Goal: Information Seeking & Learning: Learn about a topic

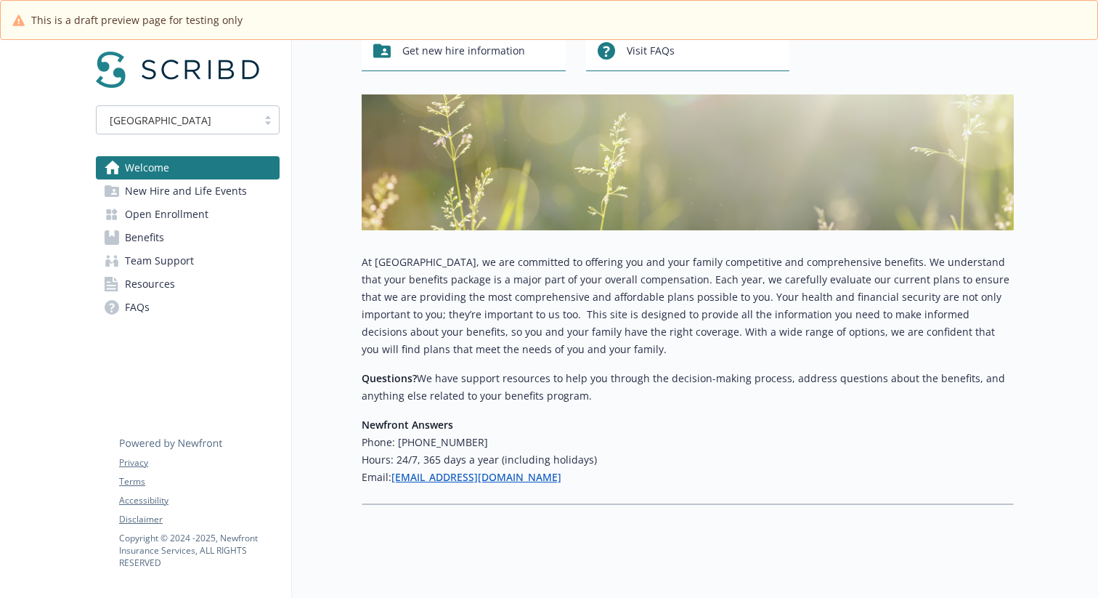
scroll to position [166, 0]
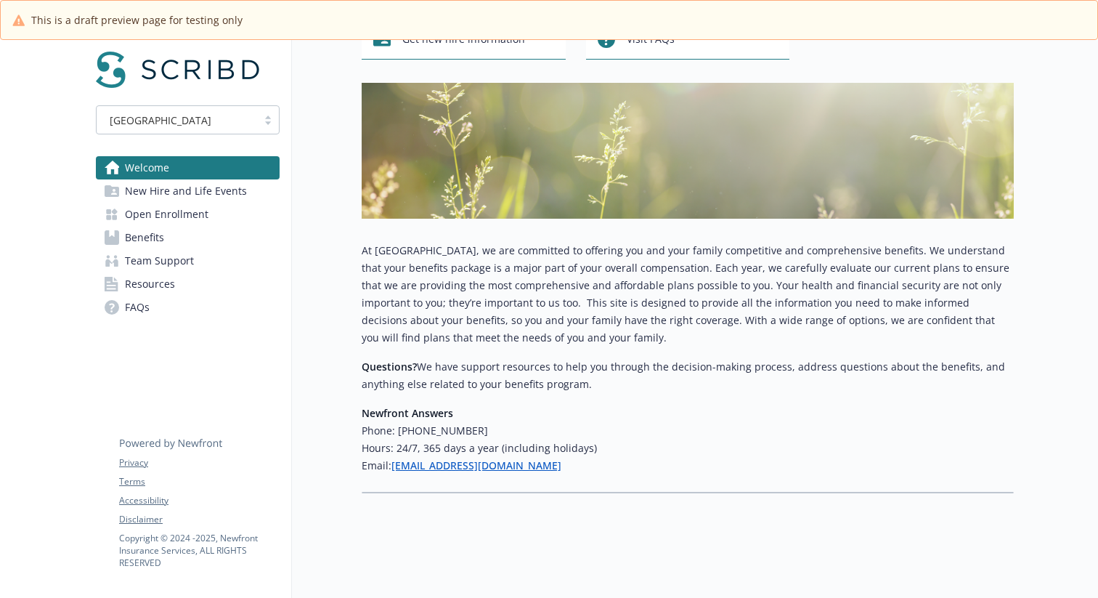
click at [204, 196] on span "New Hire and Life Events" at bounding box center [186, 190] width 122 height 23
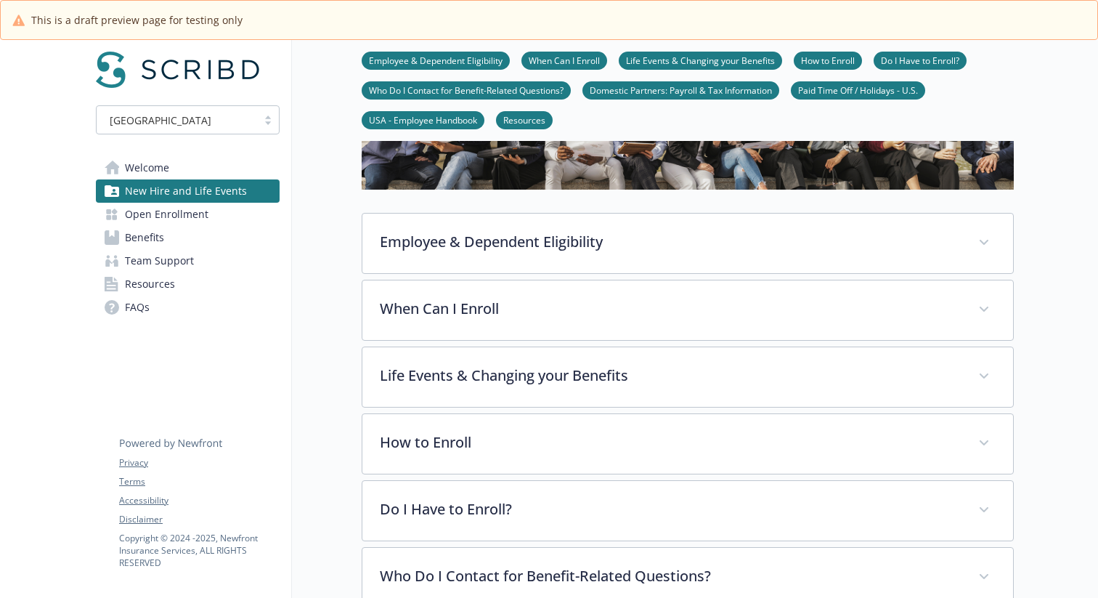
click at [184, 216] on span "Open Enrollment" at bounding box center [167, 214] width 84 height 23
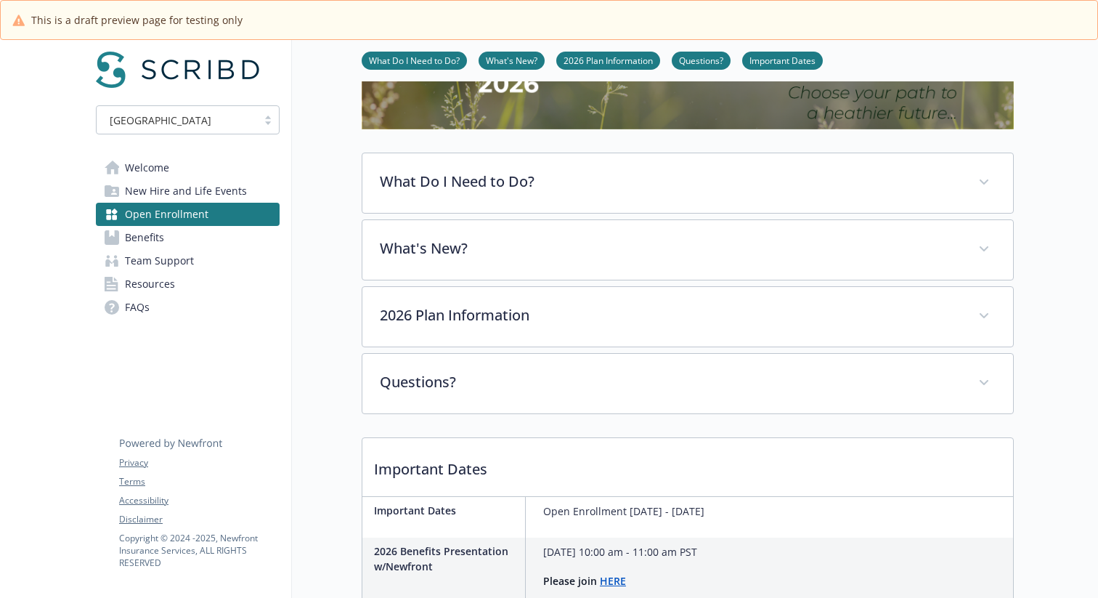
scroll to position [389, 0]
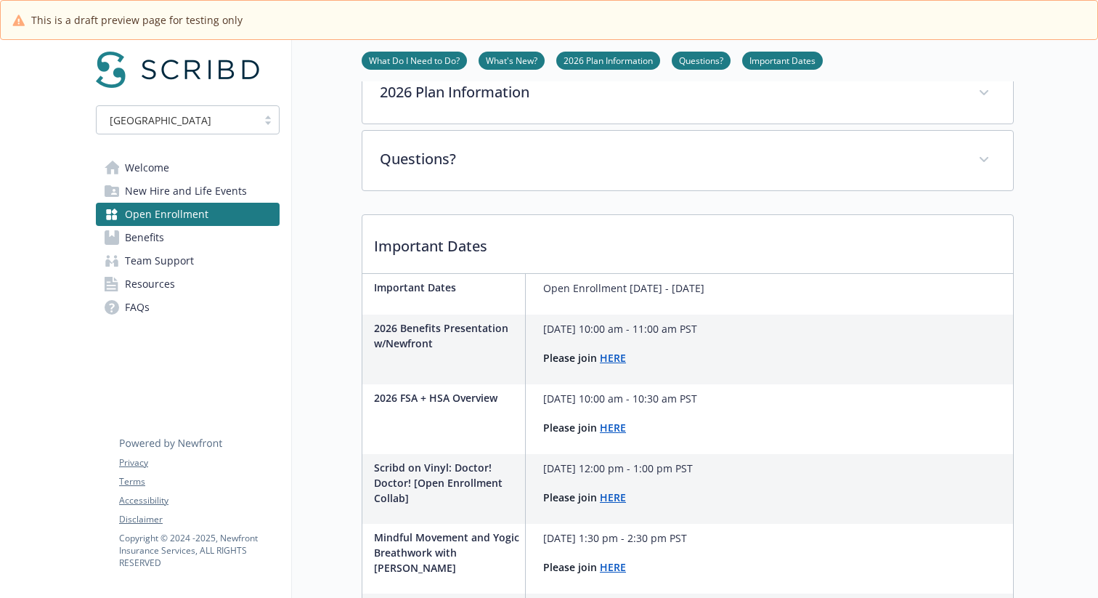
click at [184, 237] on link "Benefits" at bounding box center [188, 237] width 184 height 23
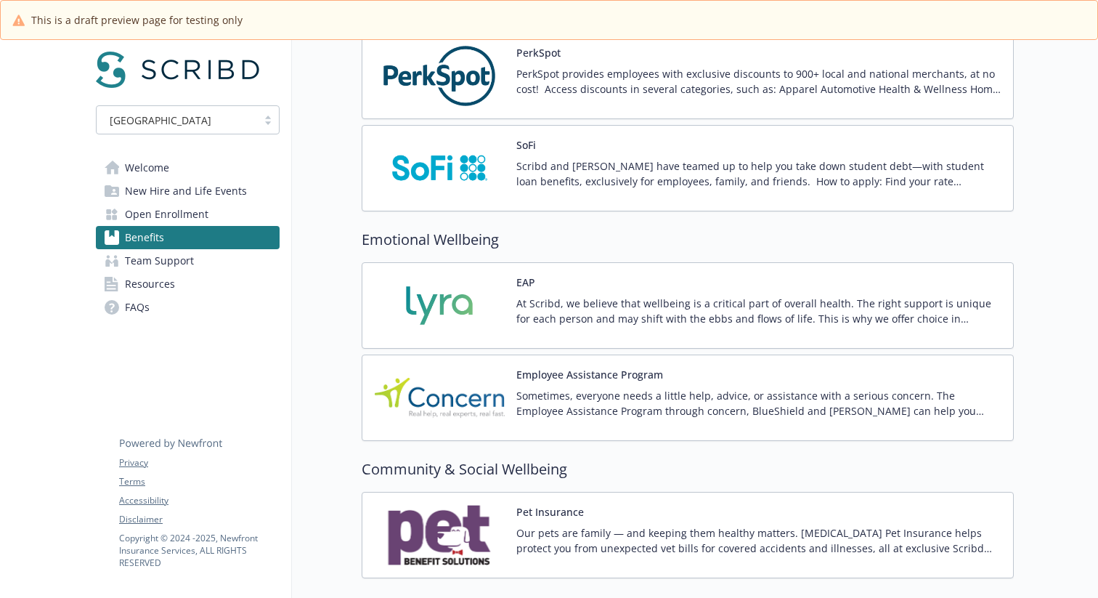
scroll to position [2552, 0]
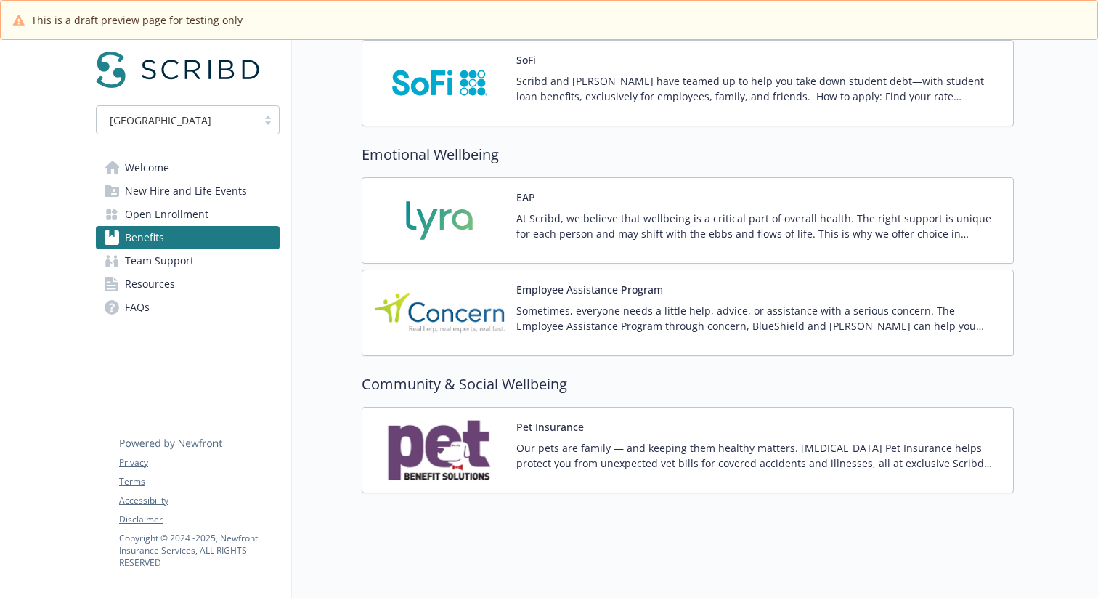
click at [444, 452] on img at bounding box center [439, 450] width 131 height 62
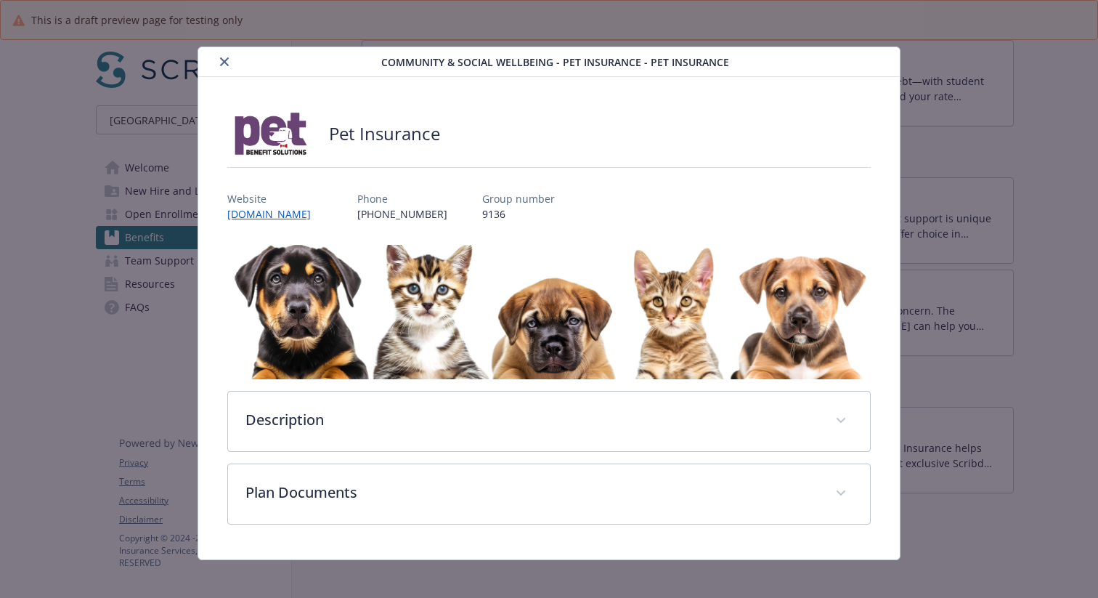
scroll to position [8, 0]
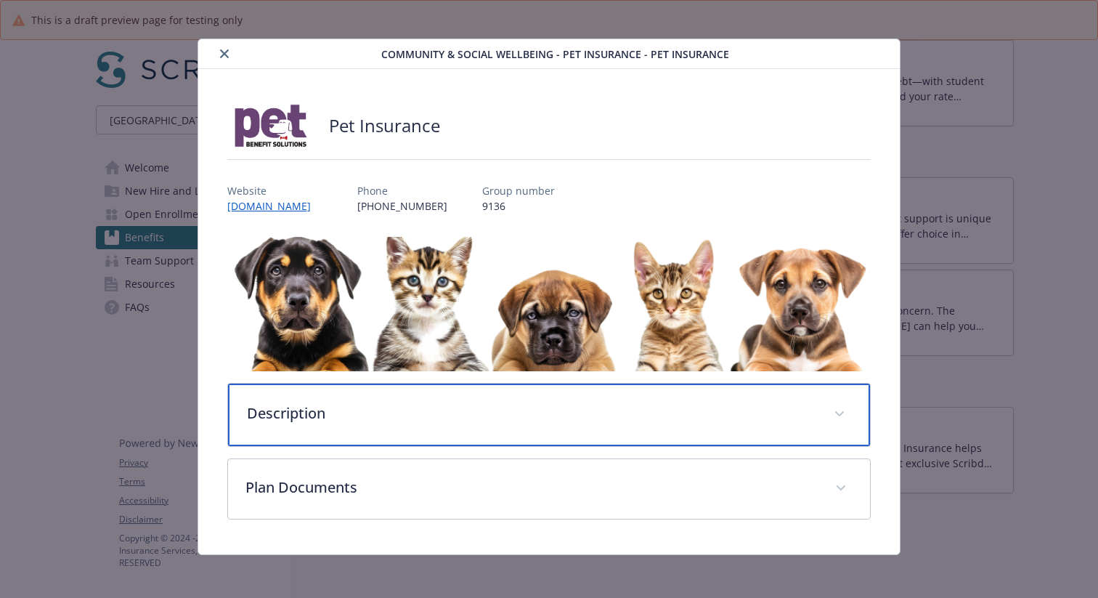
click at [397, 426] on div "Description" at bounding box center [549, 414] width 642 height 62
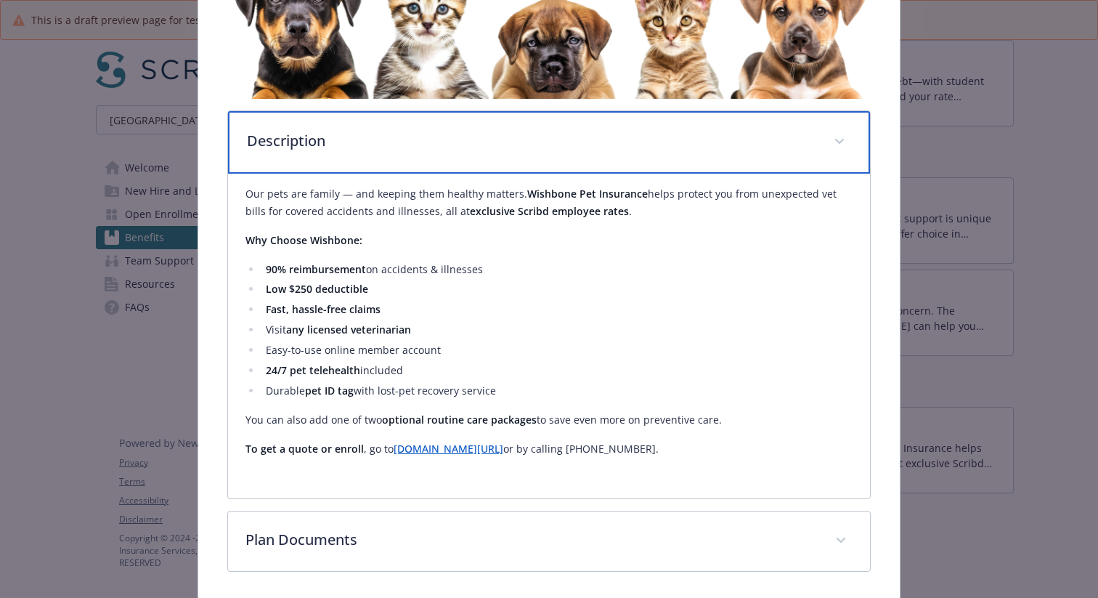
scroll to position [336, 0]
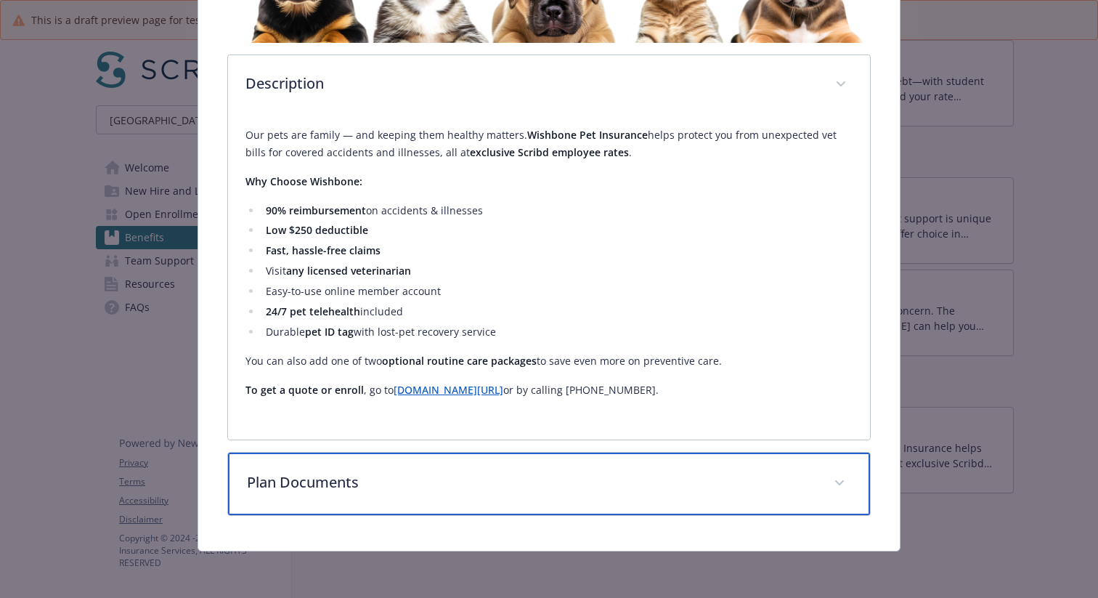
click at [387, 472] on p "Plan Documents" at bounding box center [531, 482] width 569 height 22
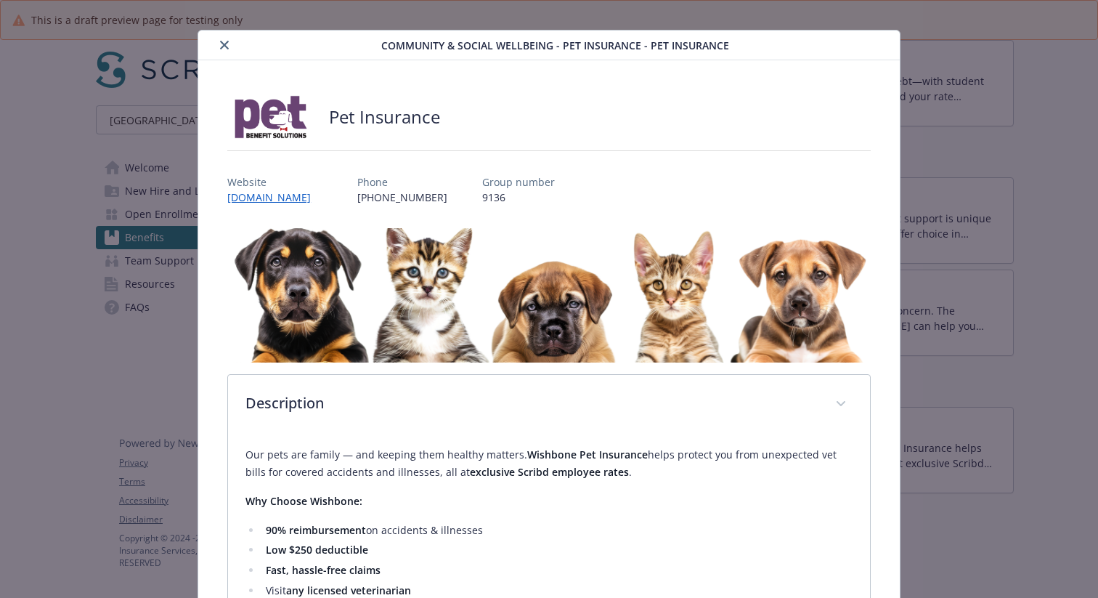
scroll to position [0, 0]
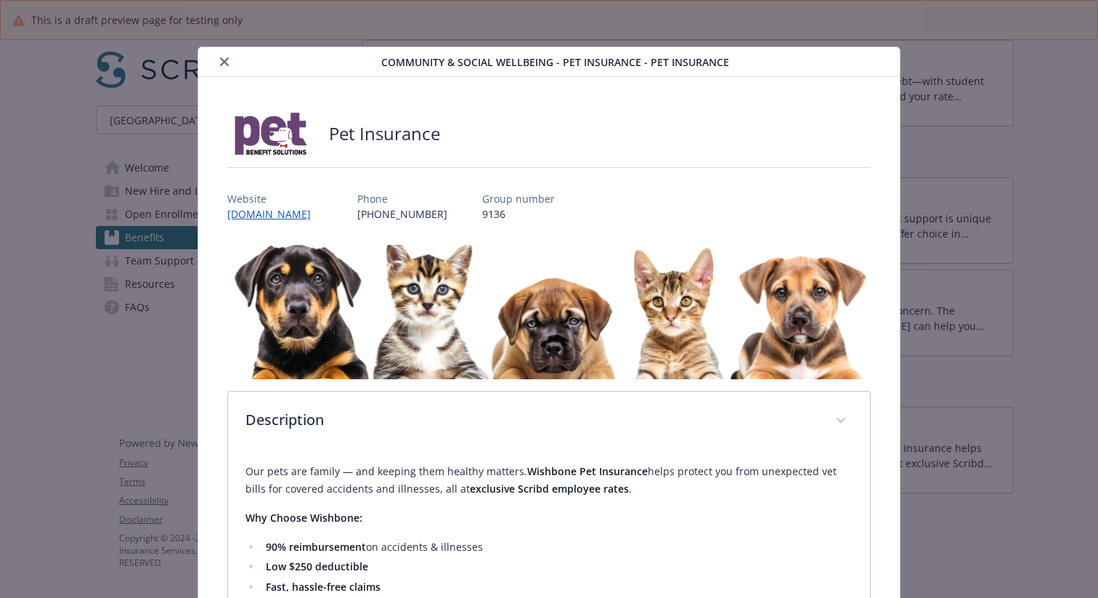
click at [384, 137] on h2 "Pet Insurance" at bounding box center [384, 133] width 111 height 25
copy h2 "Pet Insurance"
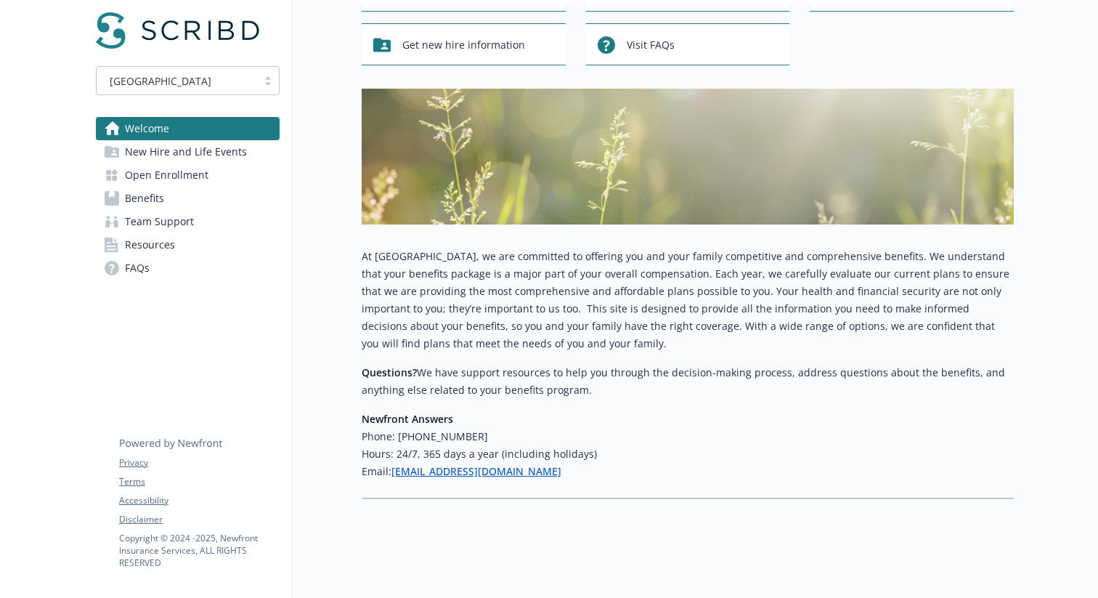
scroll to position [127, 0]
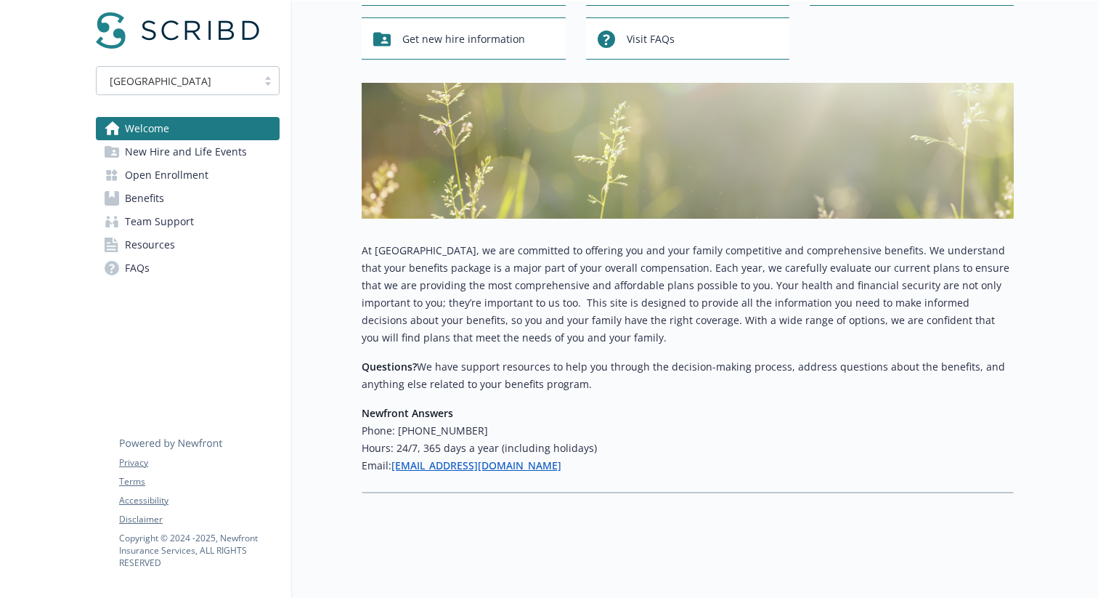
click at [152, 219] on span "Team Support" at bounding box center [159, 221] width 69 height 23
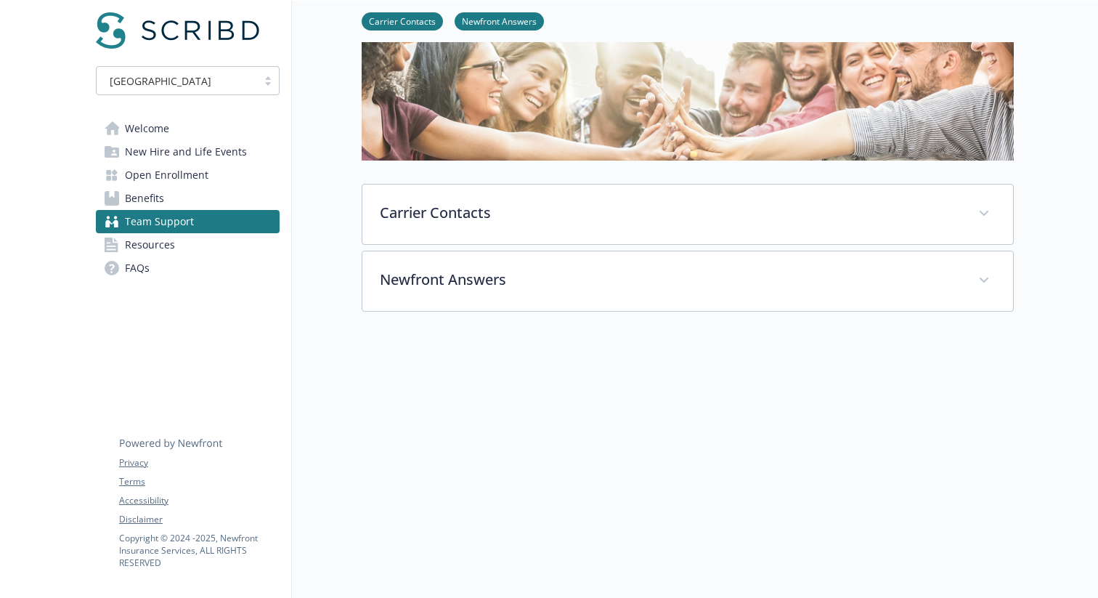
click at [179, 192] on link "Benefits" at bounding box center [188, 198] width 184 height 23
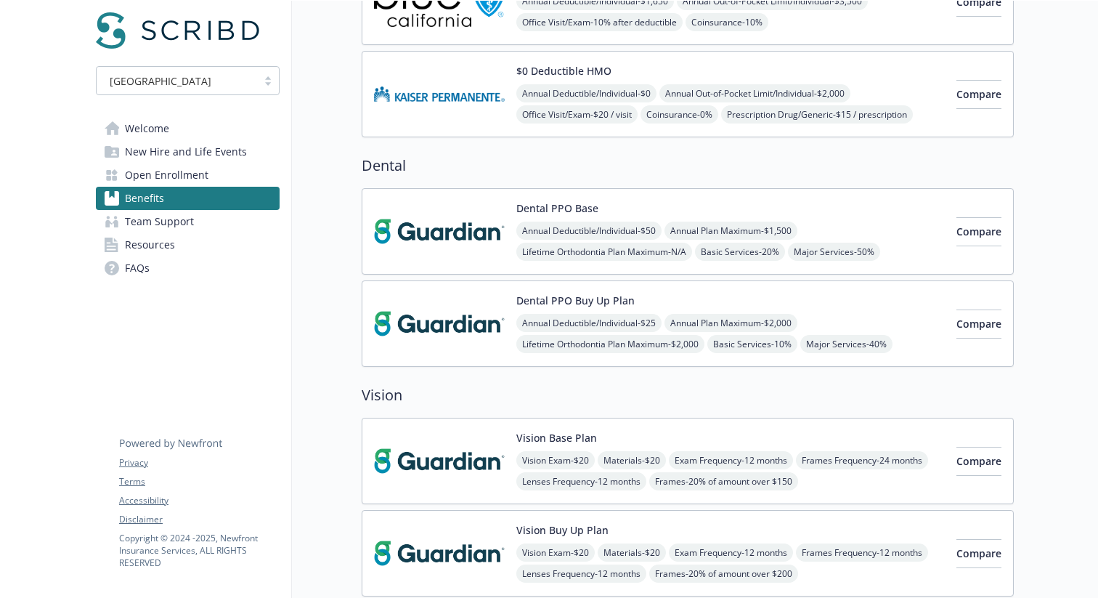
scroll to position [391, 0]
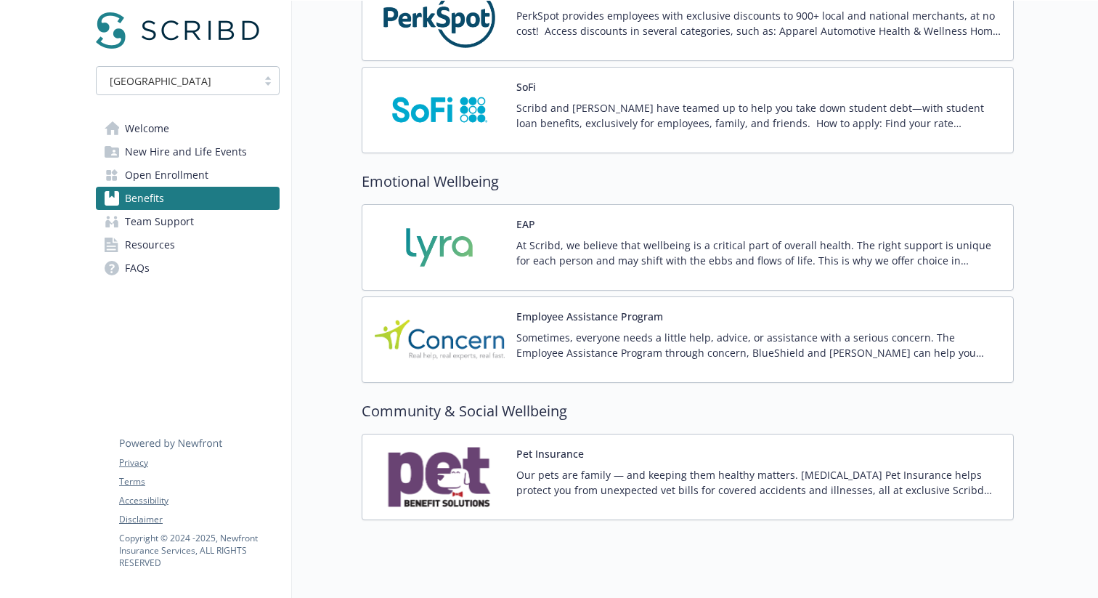
click at [505, 449] on div "Pet Insurance Our pets are family — and keeping them healthy matters. Wishbone …" at bounding box center [687, 477] width 627 height 62
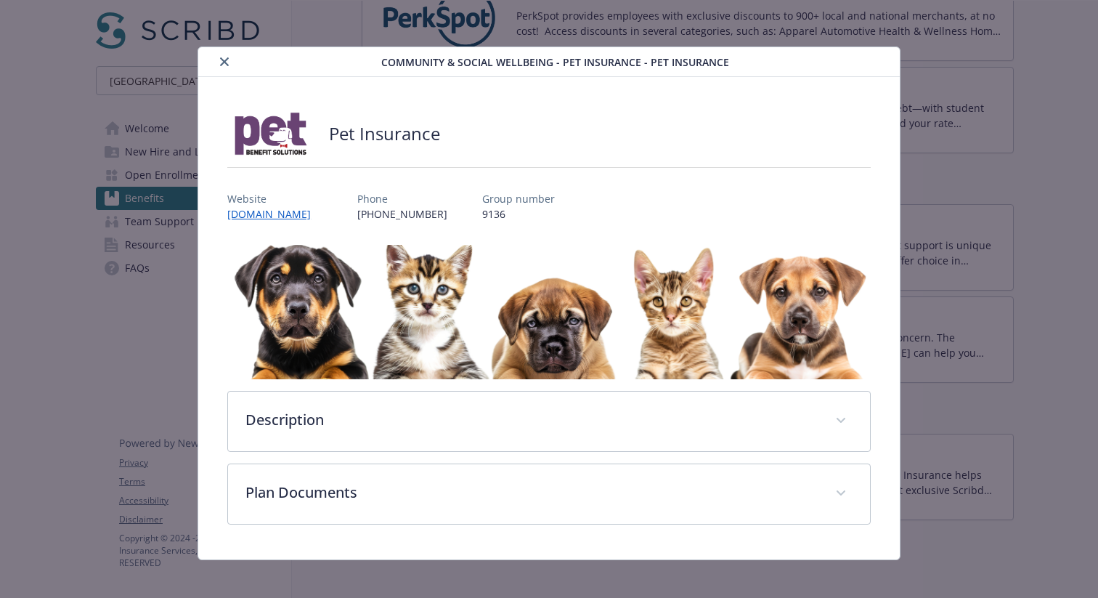
scroll to position [8, 0]
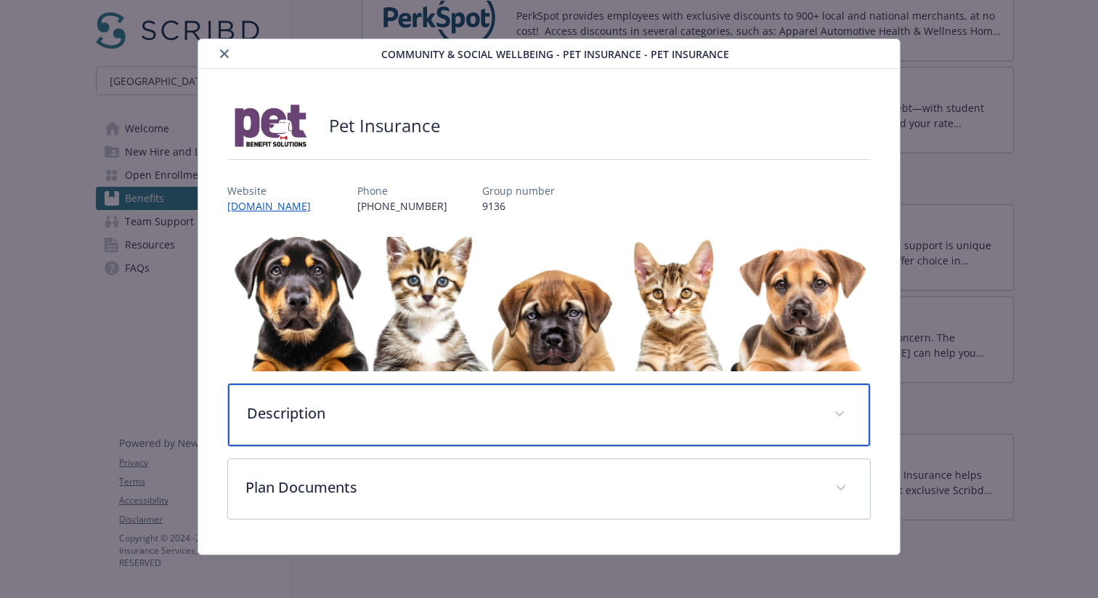
click at [408, 419] on p "Description" at bounding box center [531, 413] width 569 height 22
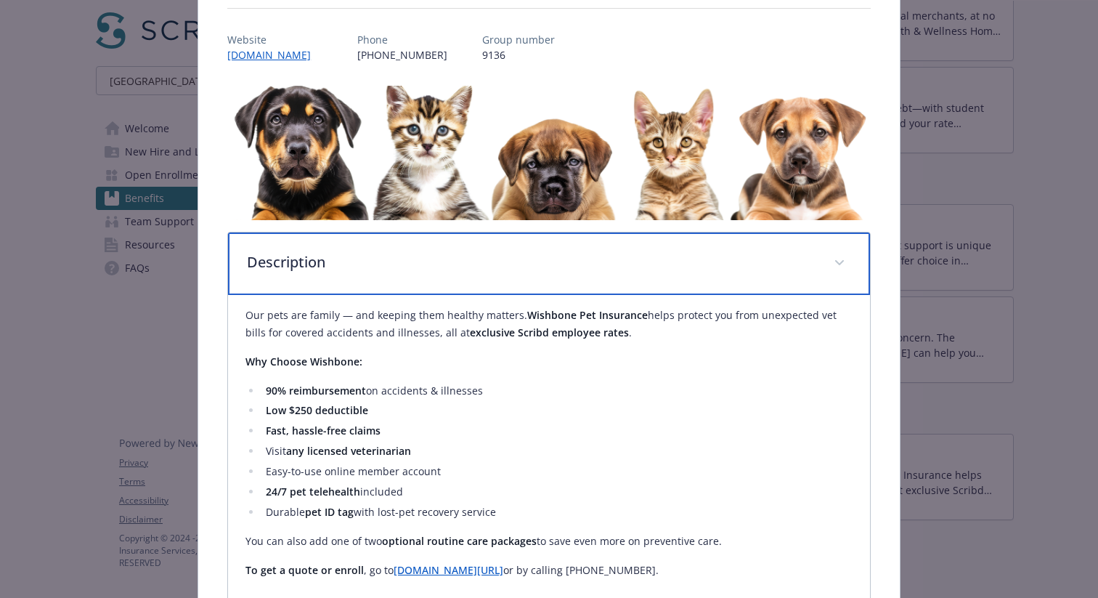
scroll to position [164, 0]
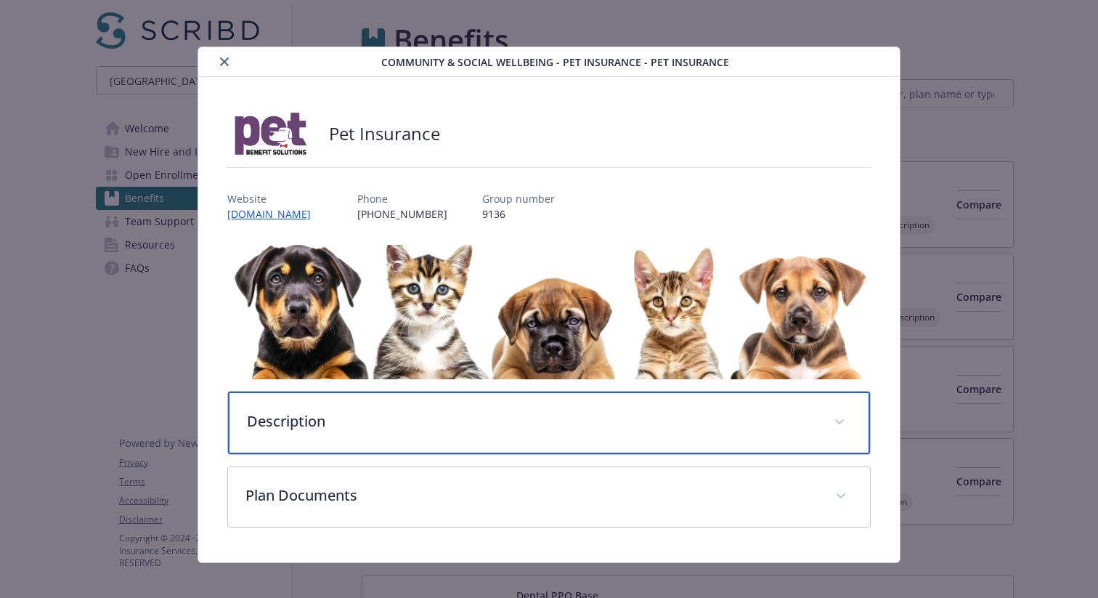
click at [528, 396] on div "Description" at bounding box center [549, 422] width 642 height 62
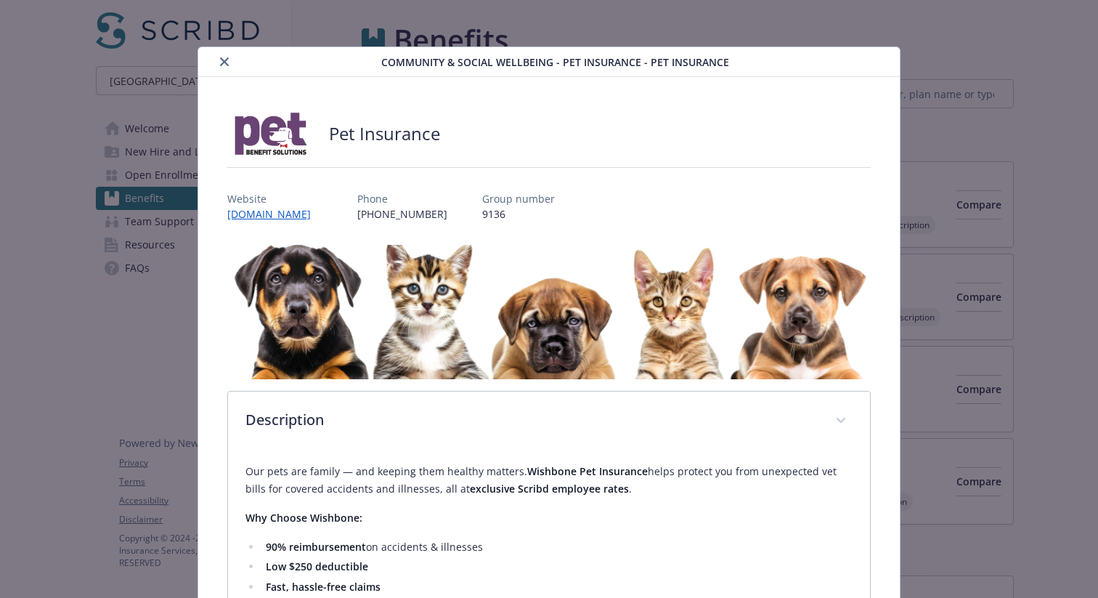
click at [227, 59] on icon "close" at bounding box center [224, 61] width 9 height 9
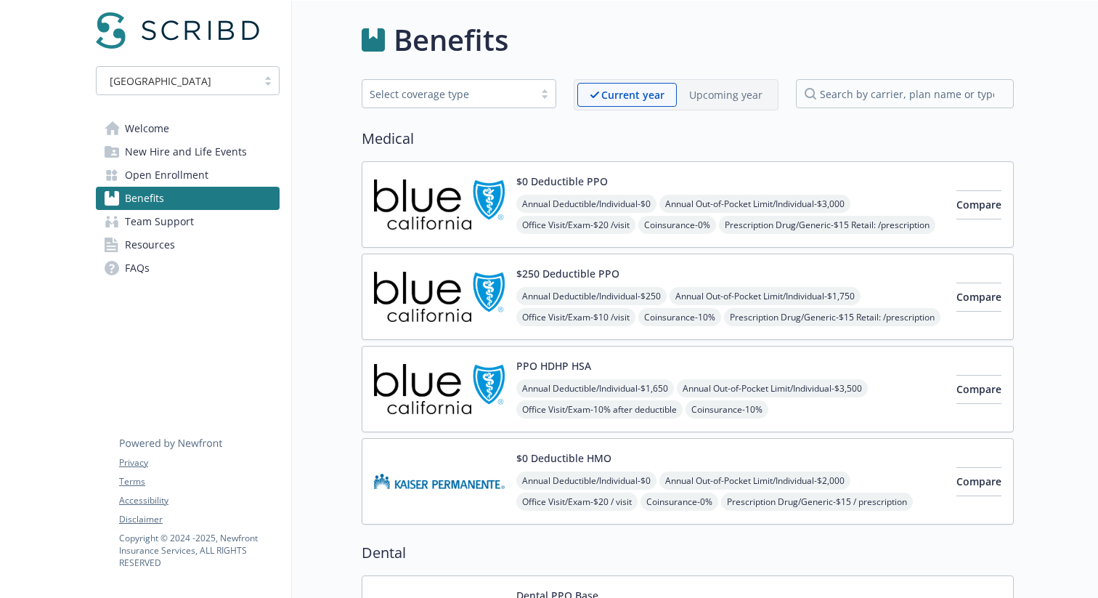
click at [712, 99] on p "Upcoming year" at bounding box center [725, 94] width 73 height 15
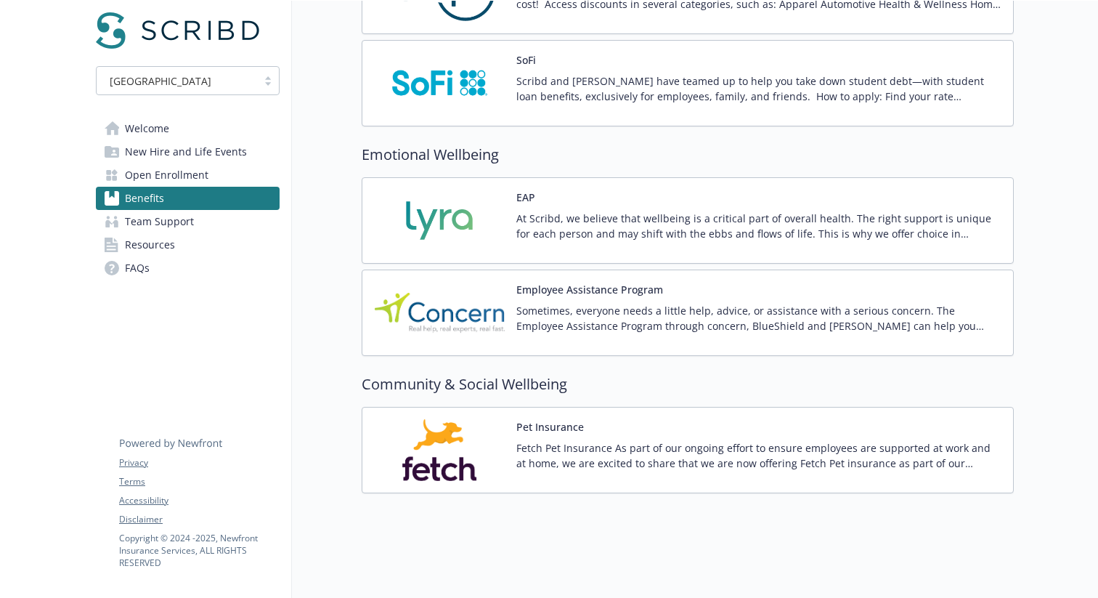
click at [545, 412] on div "Pet Insurance Fetch Pet Insurance As part of our ongoing effort to ensure emplo…" at bounding box center [688, 450] width 652 height 86
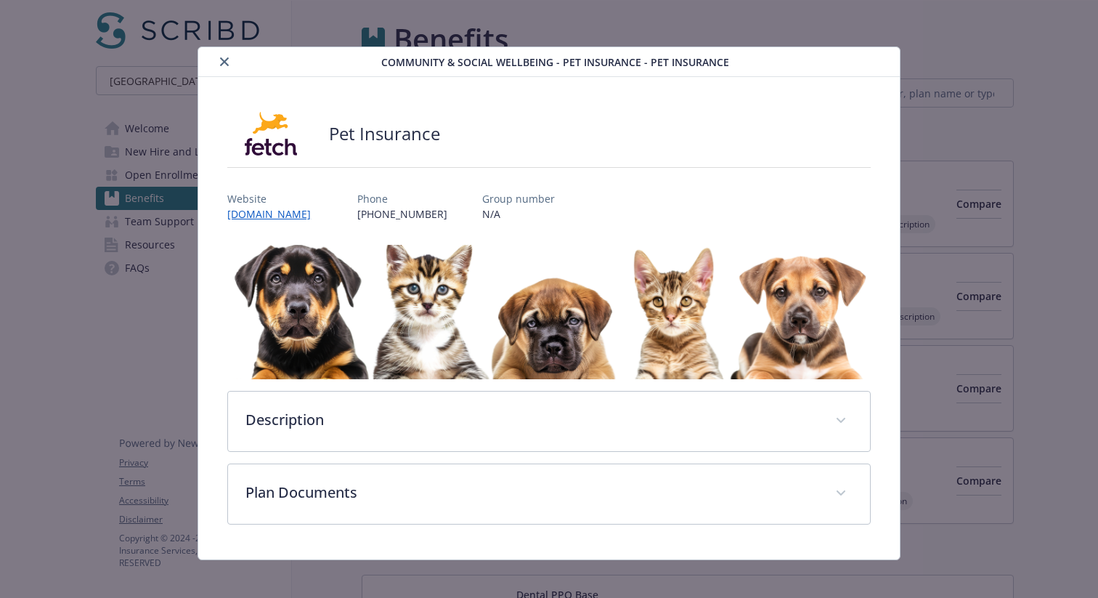
scroll to position [2512, 0]
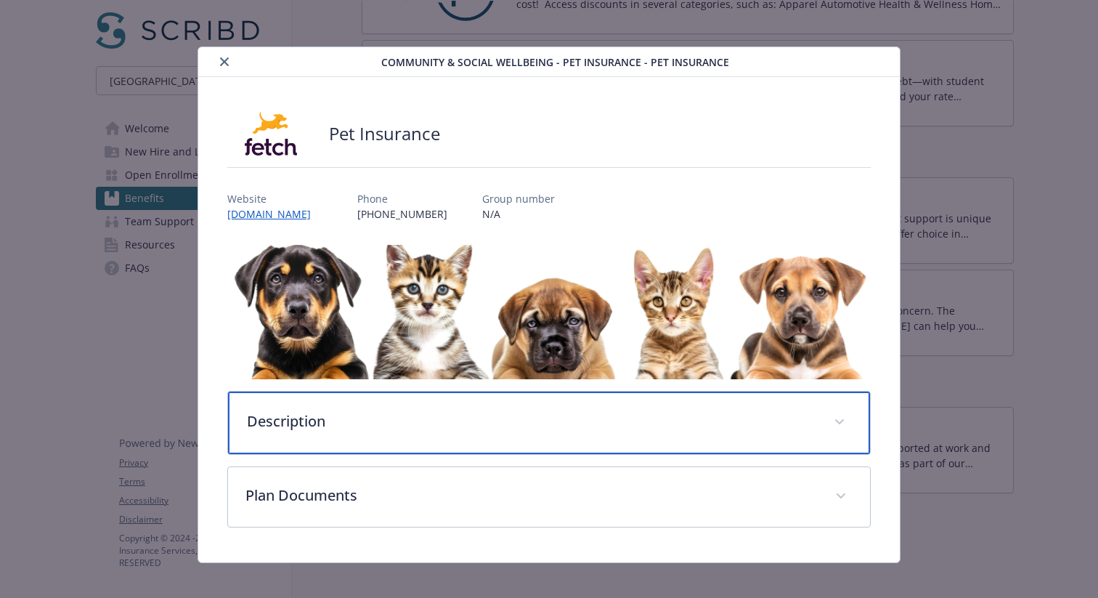
click at [406, 438] on div "Description" at bounding box center [549, 422] width 642 height 62
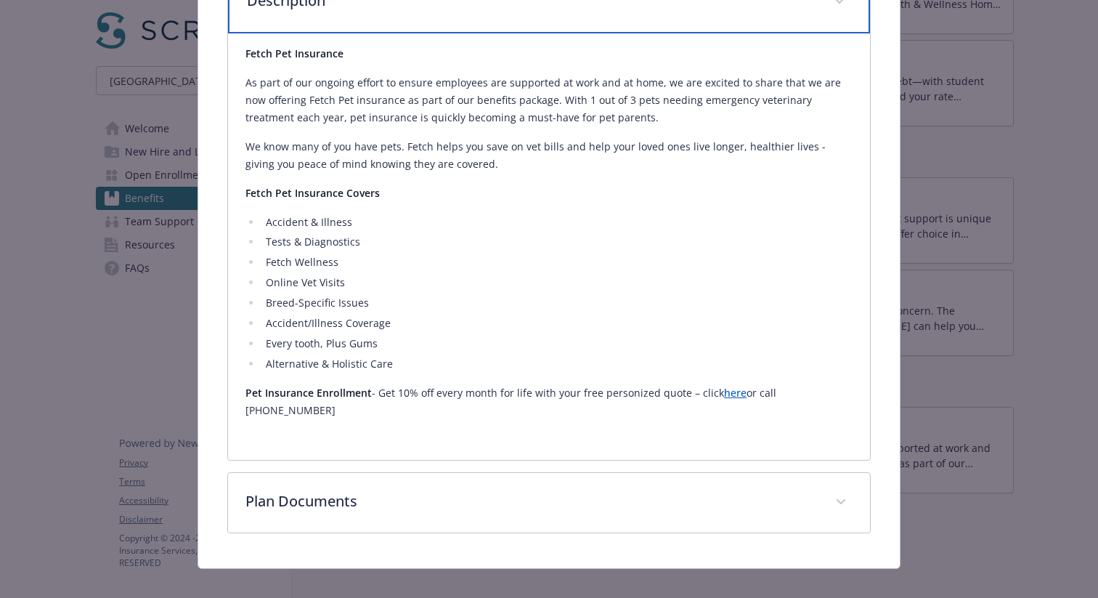
scroll to position [0, 0]
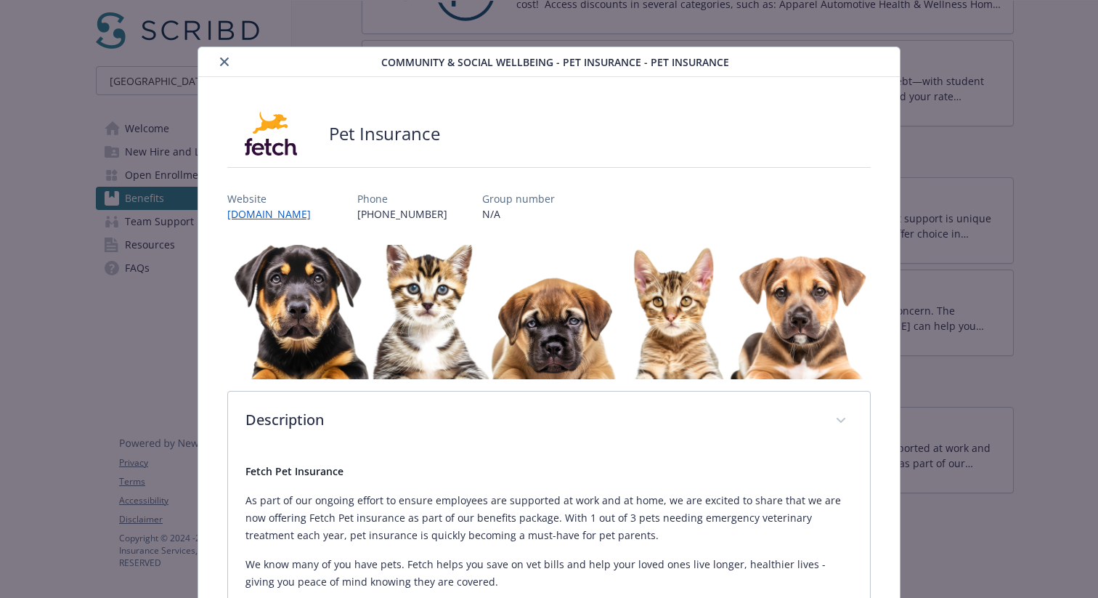
click at [220, 58] on icon "close" at bounding box center [224, 61] width 9 height 9
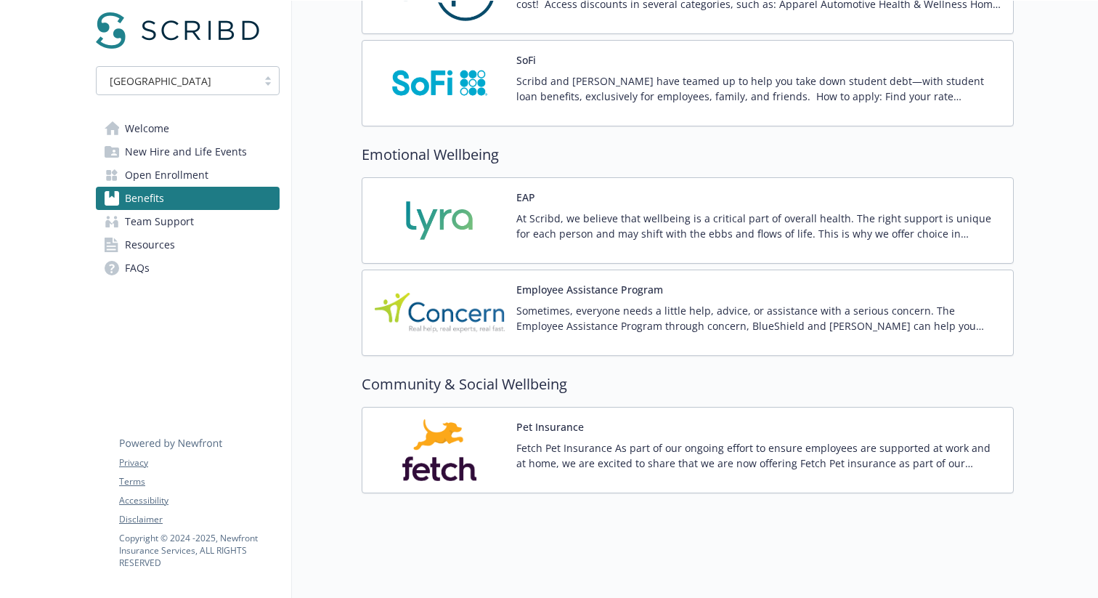
click at [561, 419] on button "Pet Insurance" at bounding box center [550, 426] width 68 height 15
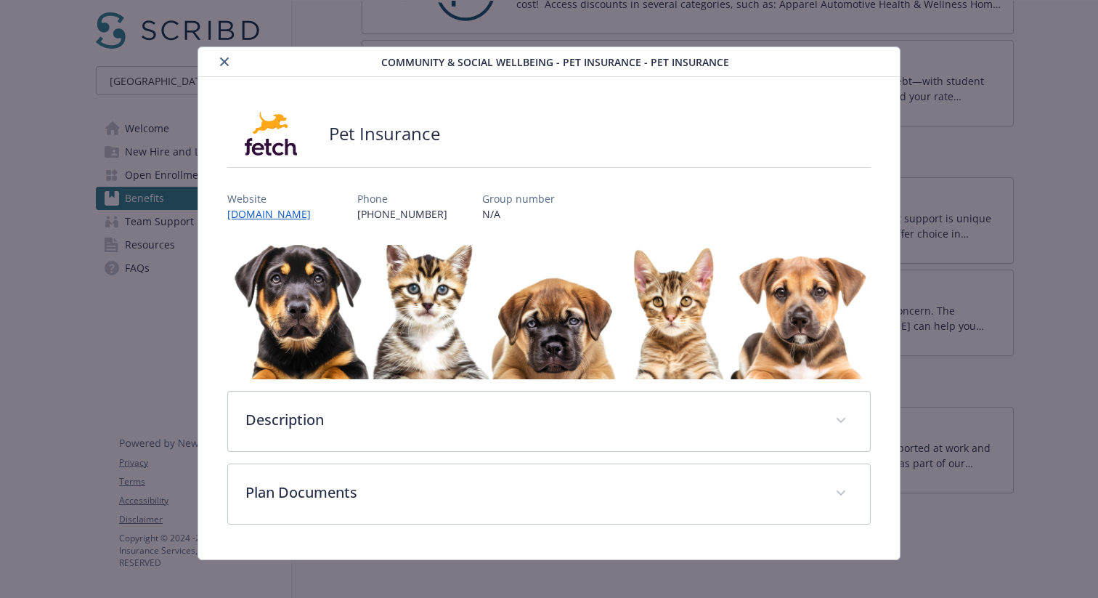
scroll to position [8, 0]
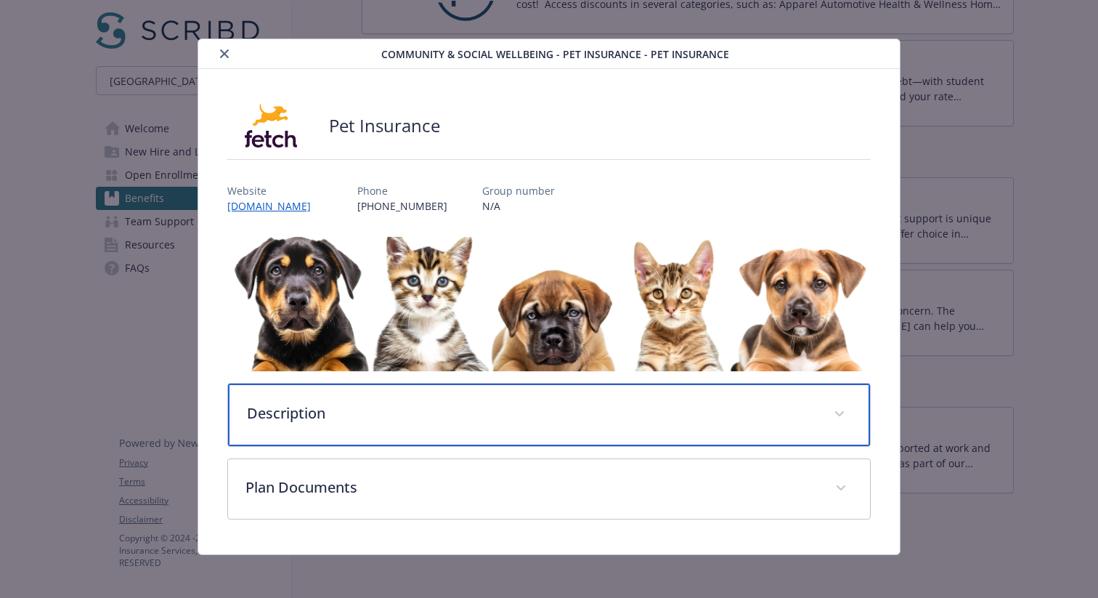
click at [437, 436] on div "Description" at bounding box center [549, 414] width 642 height 62
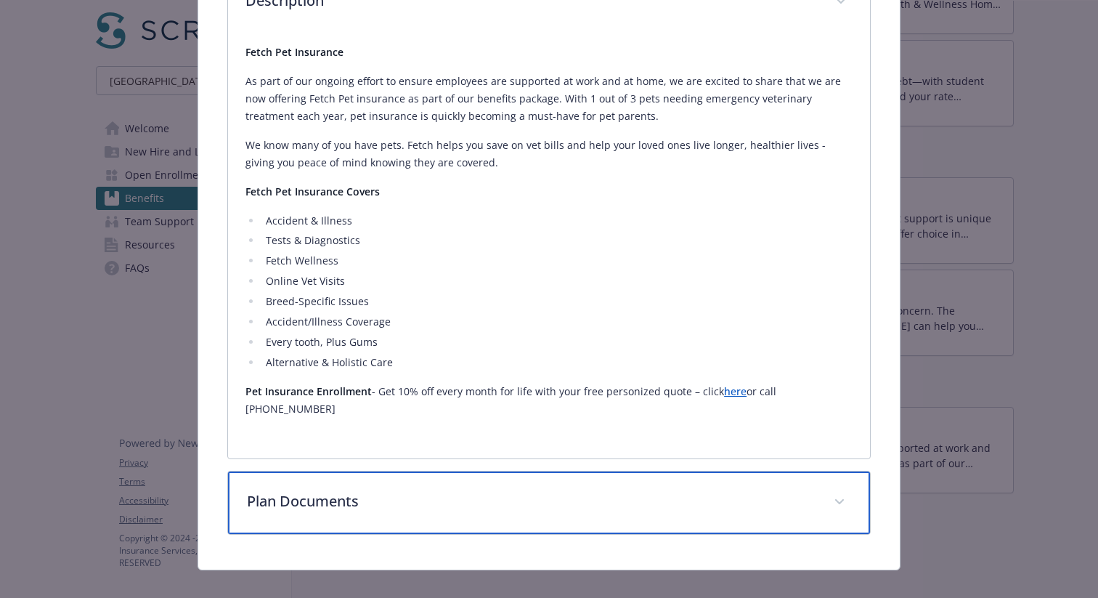
click at [370, 502] on div "Plan Documents" at bounding box center [549, 502] width 642 height 62
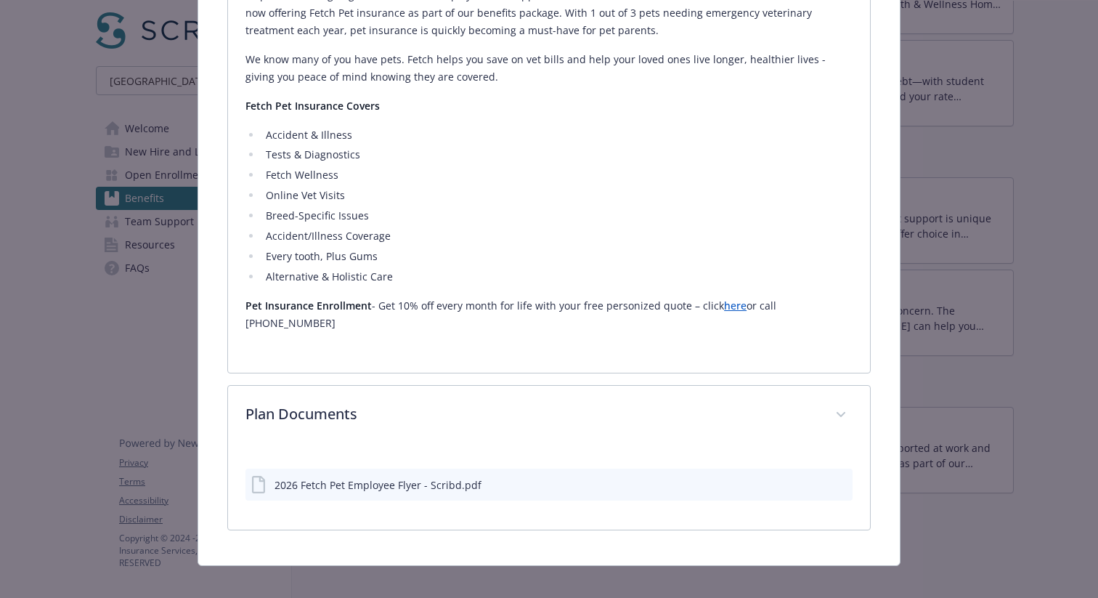
scroll to position [502, 0]
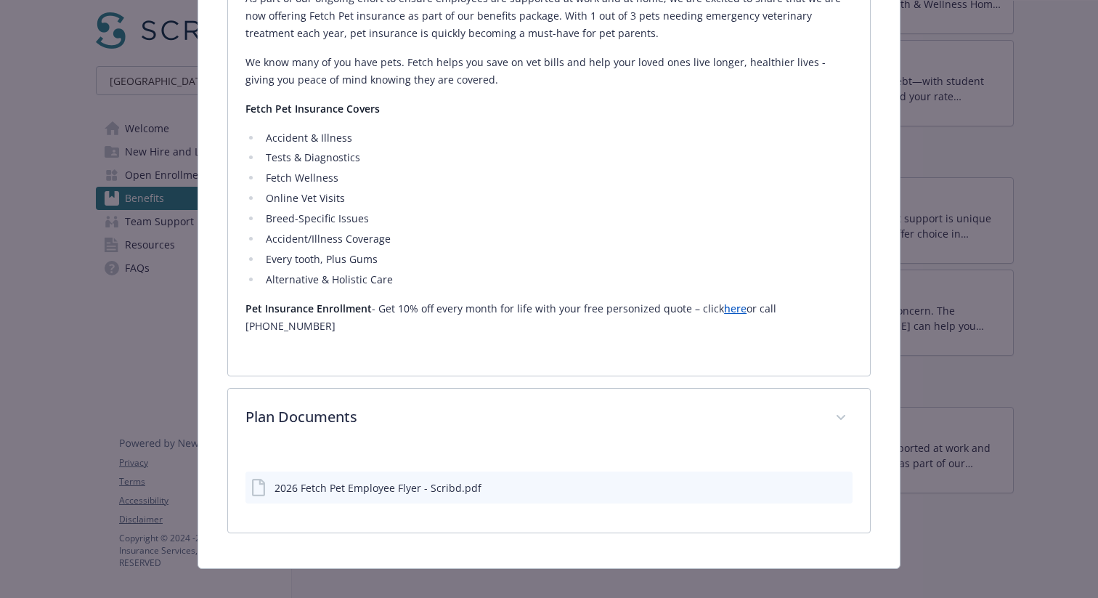
click at [353, 480] on div "2026 Fetch Pet Employee Flyer - Scribd.pdf" at bounding box center [377, 487] width 207 height 15
click at [509, 479] on div "2026 Fetch Pet Employee Flyer - Scribd.pdf" at bounding box center [548, 487] width 607 height 32
click at [842, 481] on icon "preview file" at bounding box center [838, 486] width 13 height 10
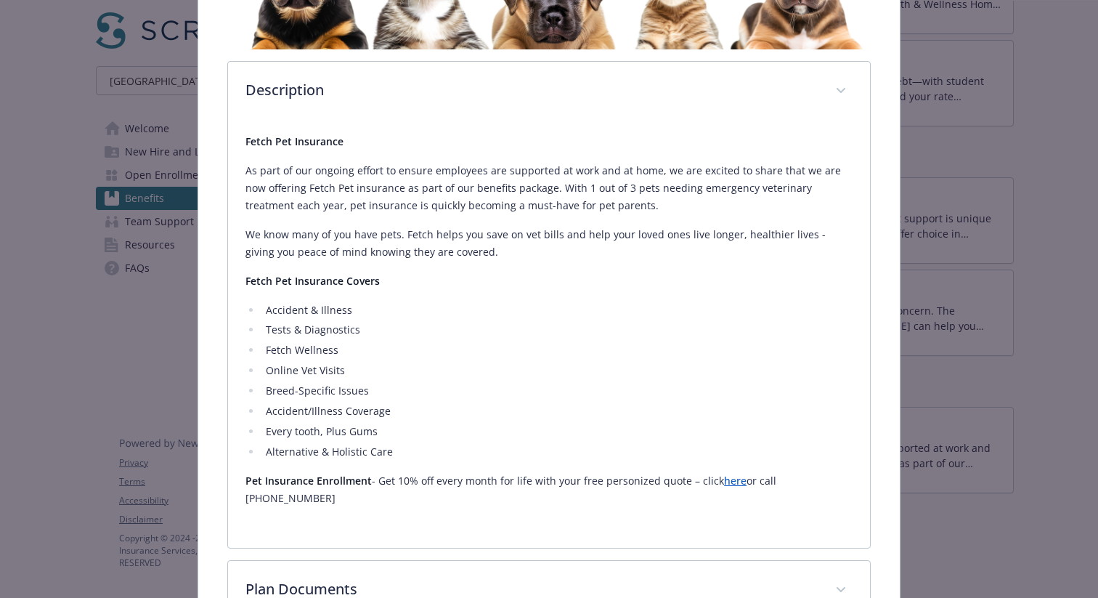
scroll to position [319, 0]
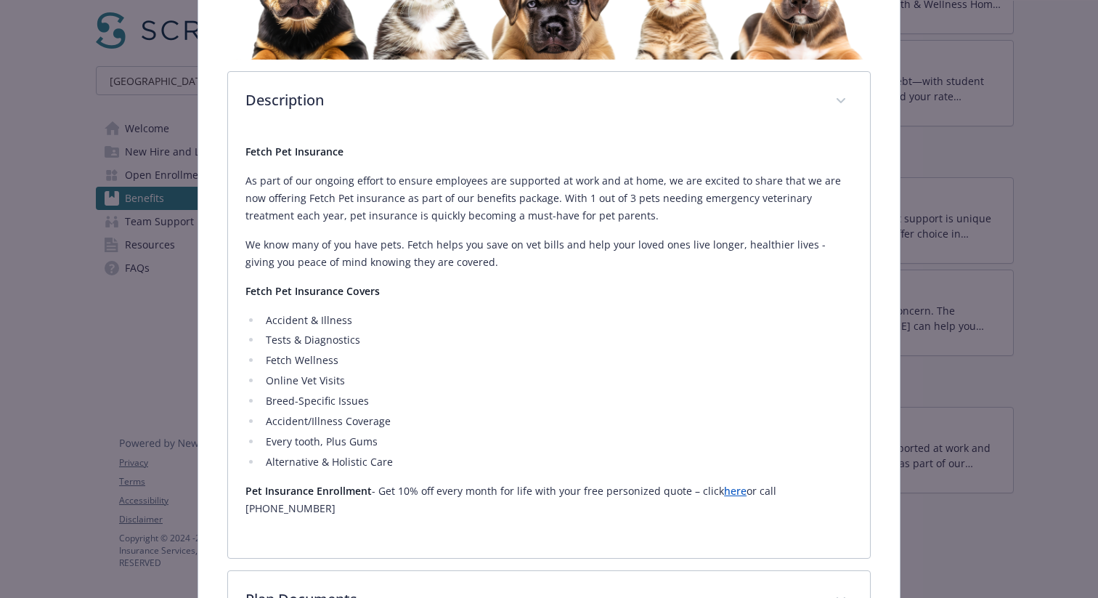
click at [724, 490] on link "here" at bounding box center [735, 491] width 23 height 14
drag, startPoint x: 245, startPoint y: 147, endPoint x: 844, endPoint y: 487, distance: 689.1
click at [844, 487] on div "Fetch Pet Insurance As part of our ongoing effort to ensure employees are suppo…" at bounding box center [548, 330] width 607 height 375
copy div "Fetch Pet Insurance As part of our ongoing effort to ensure employees are suppo…"
click at [432, 283] on p "Fetch Pet Insurance Covers" at bounding box center [548, 290] width 607 height 17
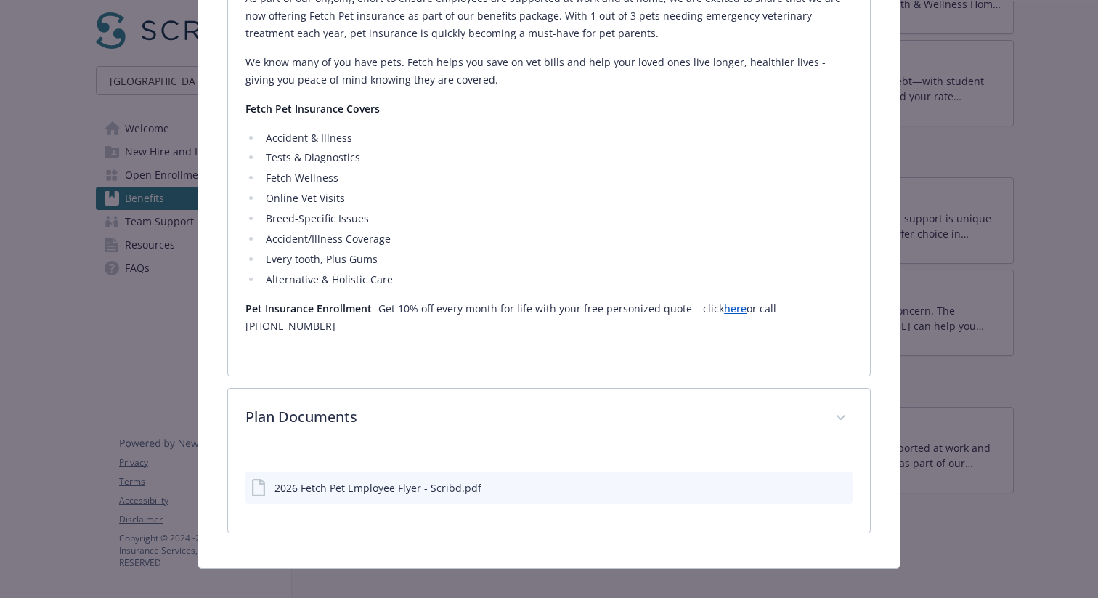
scroll to position [0, 0]
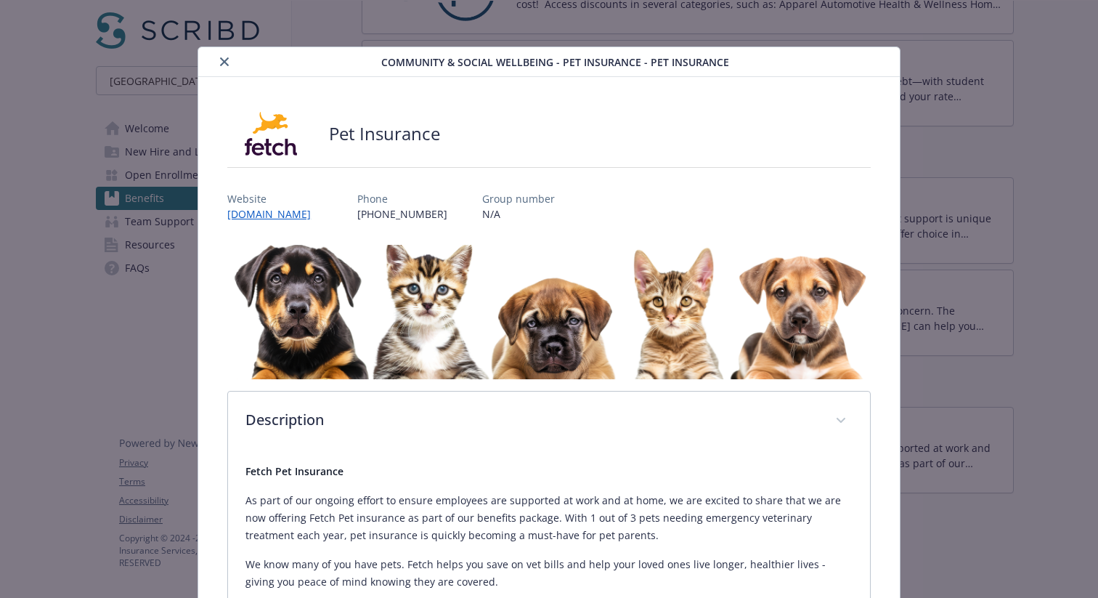
click at [227, 68] on button "close" at bounding box center [224, 61] width 17 height 17
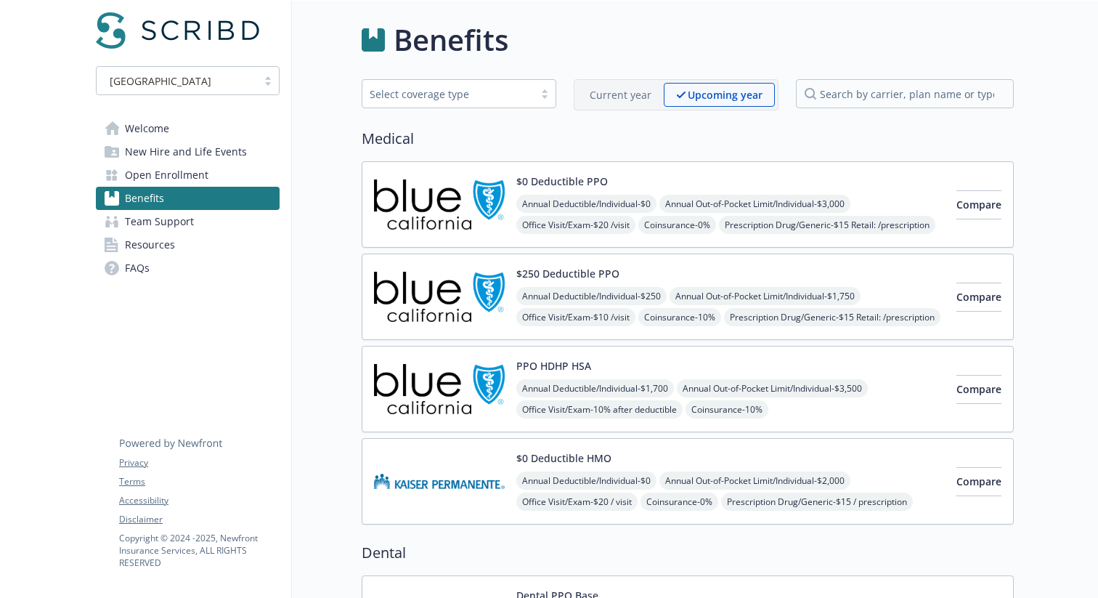
click at [635, 92] on p "Current year" at bounding box center [621, 94] width 62 height 15
click at [738, 79] on div "Current year Upcoming year" at bounding box center [676, 94] width 205 height 31
click at [717, 91] on p "Upcoming year" at bounding box center [725, 94] width 73 height 15
click at [643, 90] on p "Current year" at bounding box center [621, 94] width 62 height 15
click at [208, 174] on link "Open Enrollment" at bounding box center [188, 174] width 184 height 23
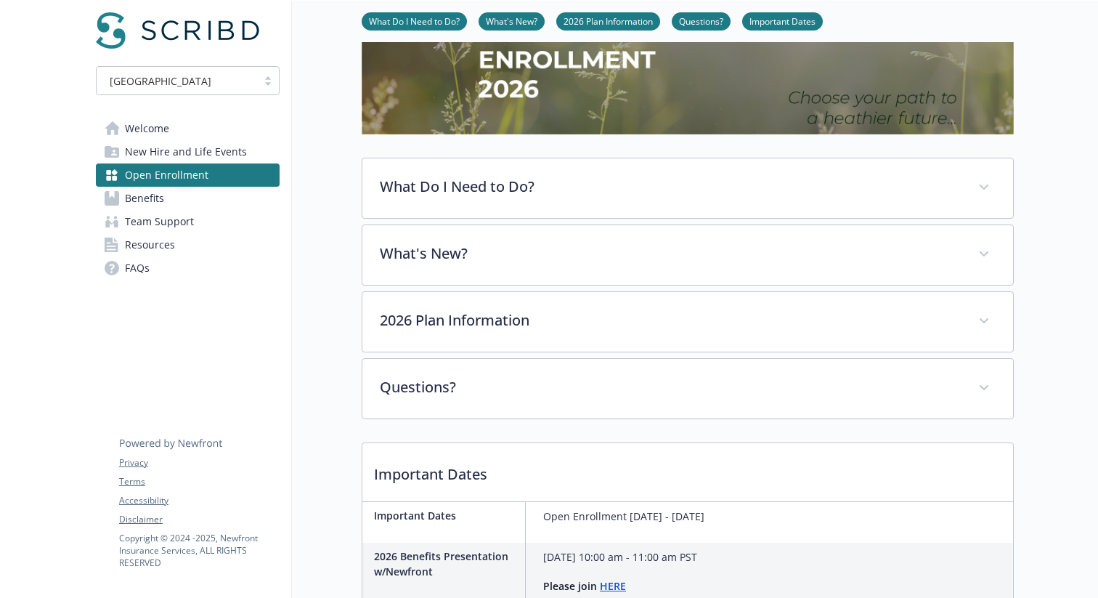
scroll to position [123, 0]
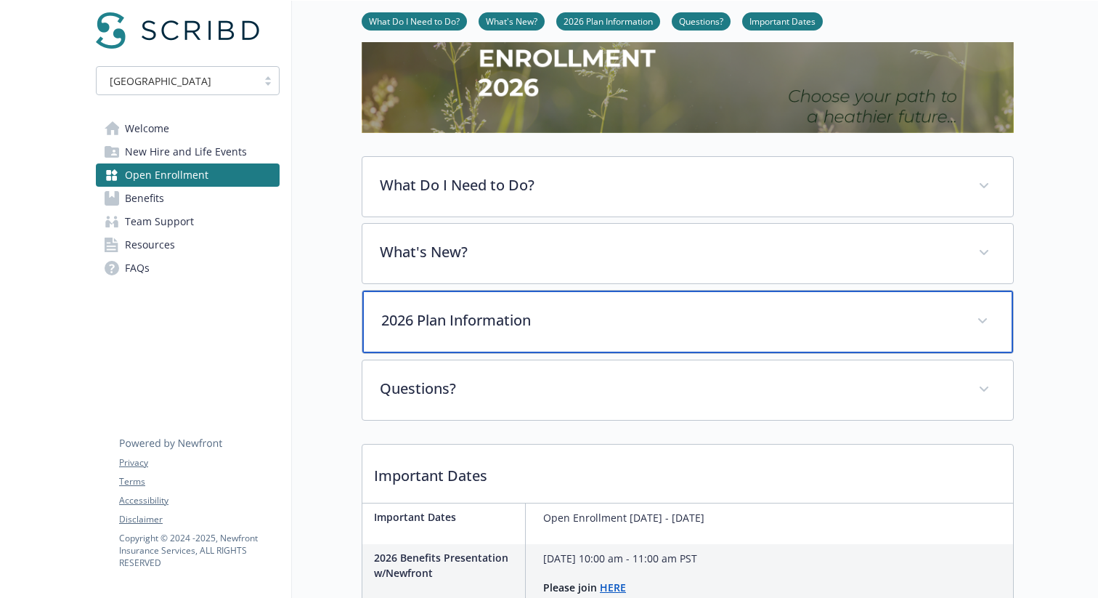
click at [446, 325] on p "2026 Plan Information" at bounding box center [670, 320] width 578 height 22
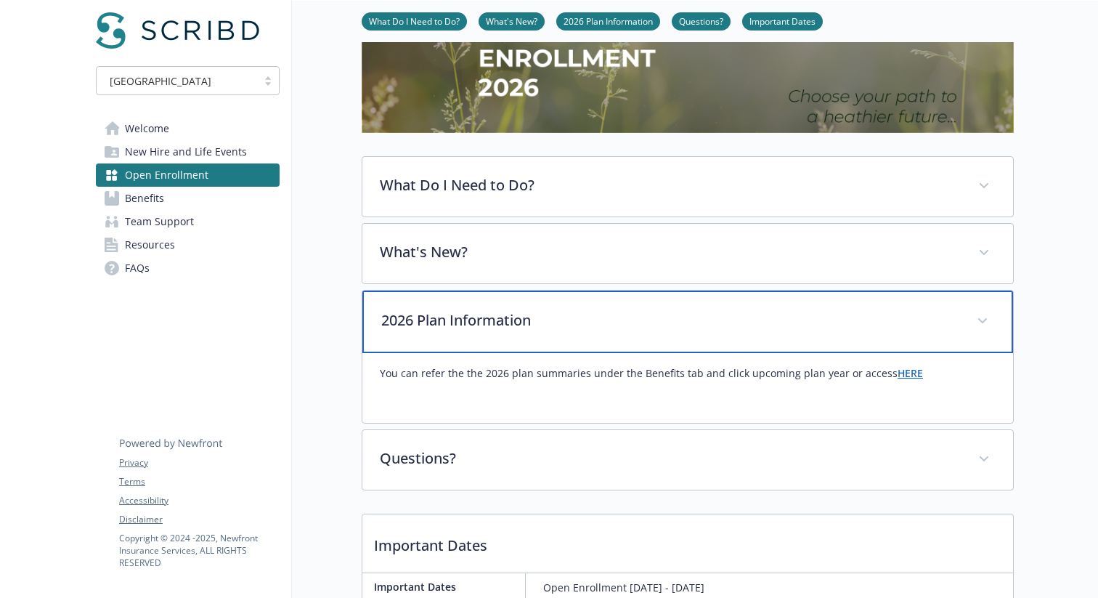
click at [521, 322] on p "2026 Plan Information" at bounding box center [670, 320] width 578 height 22
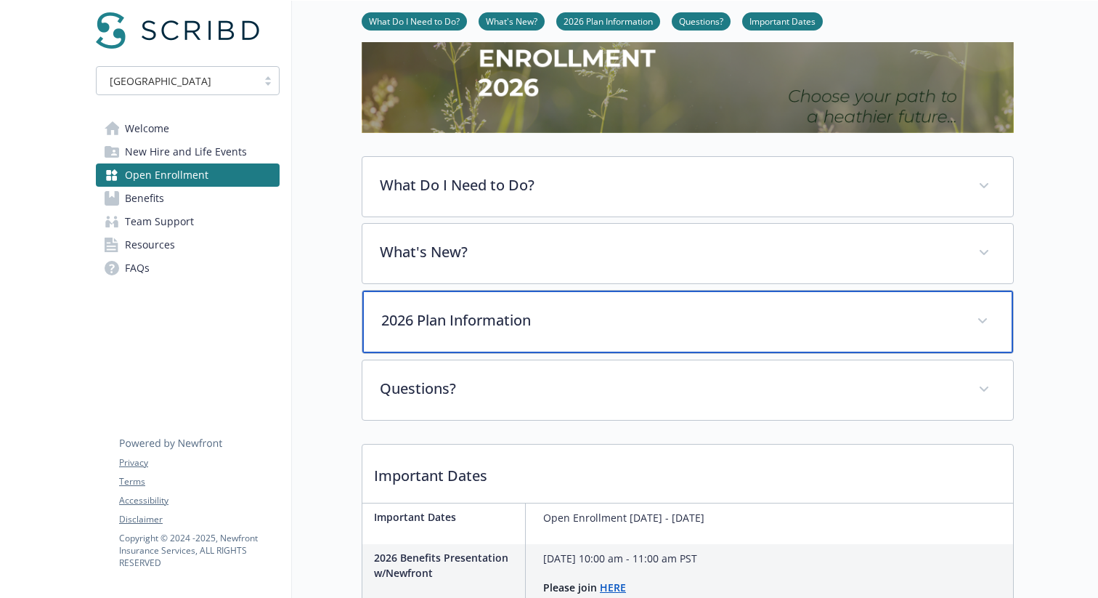
click at [508, 310] on p "2026 Plan Information" at bounding box center [670, 320] width 578 height 22
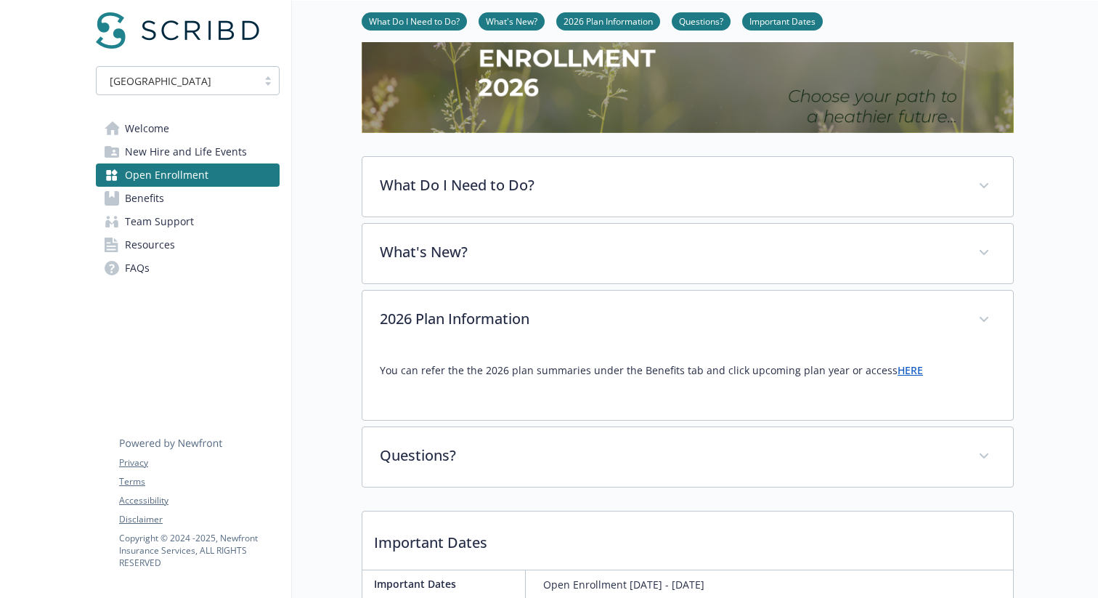
click at [897, 375] on link "HERE" at bounding box center [909, 370] width 25 height 14
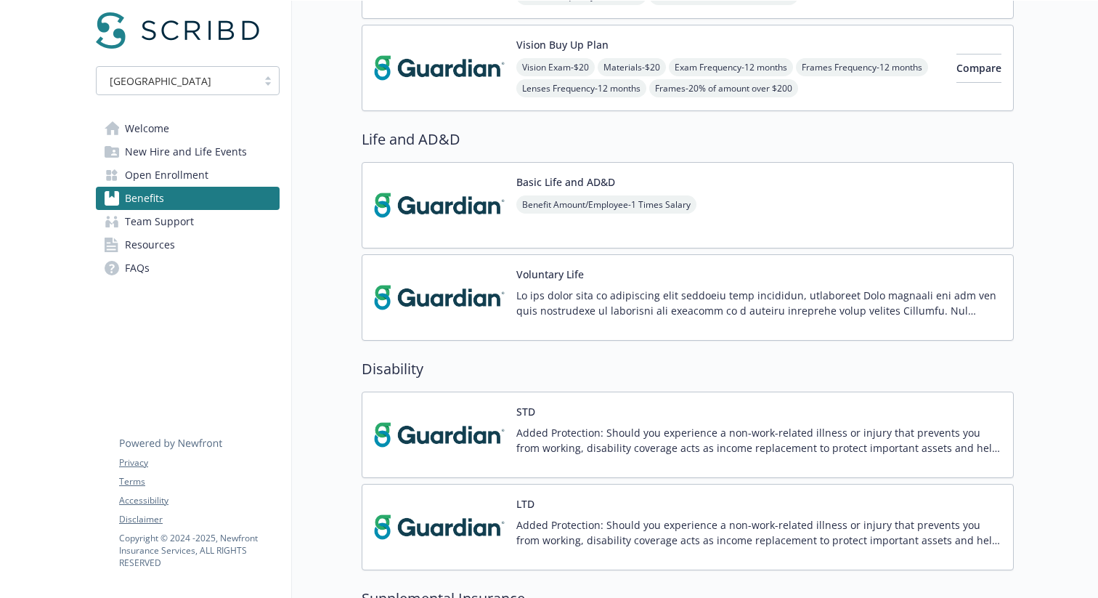
click at [705, 190] on div "Basic Life and AD&D Benefit Amount/Employee - 1 Times Salary" at bounding box center [688, 205] width 652 height 86
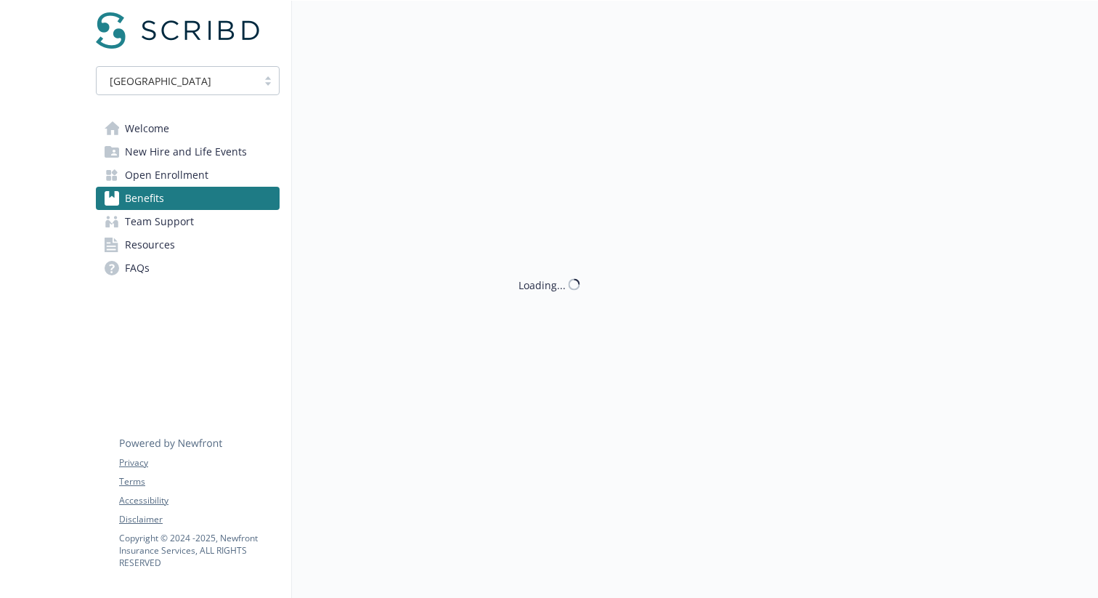
scroll to position [872, 0]
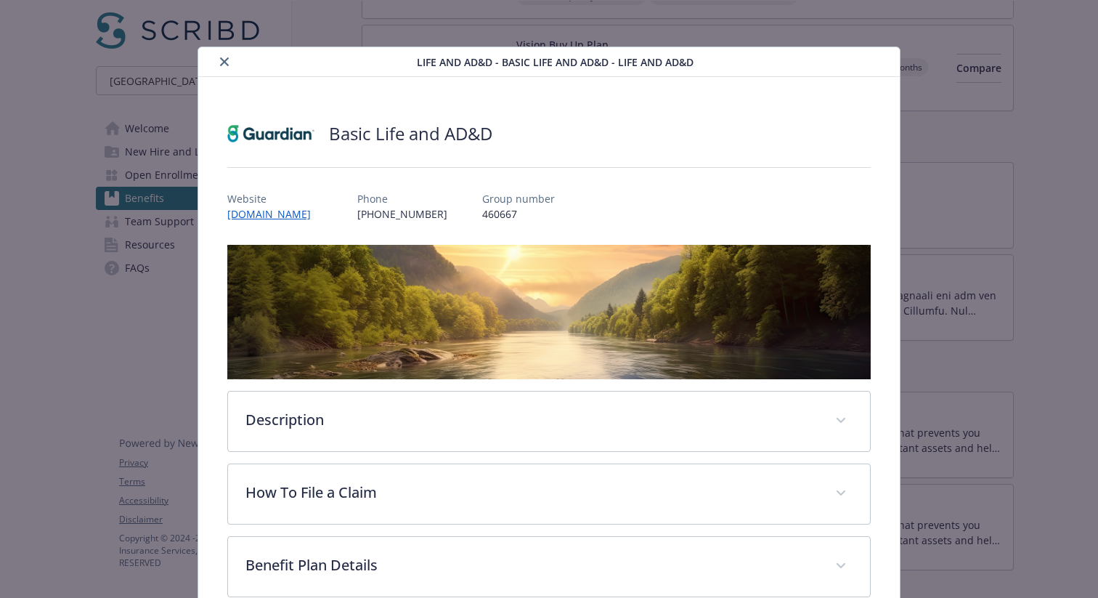
click at [216, 61] on button "close" at bounding box center [224, 61] width 17 height 17
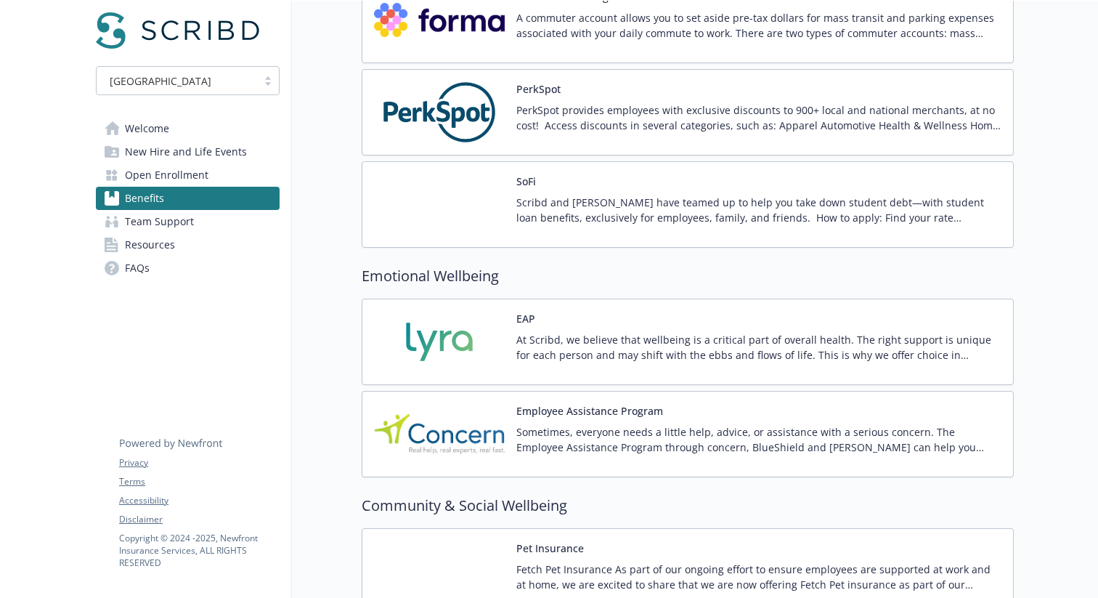
scroll to position [2387, 0]
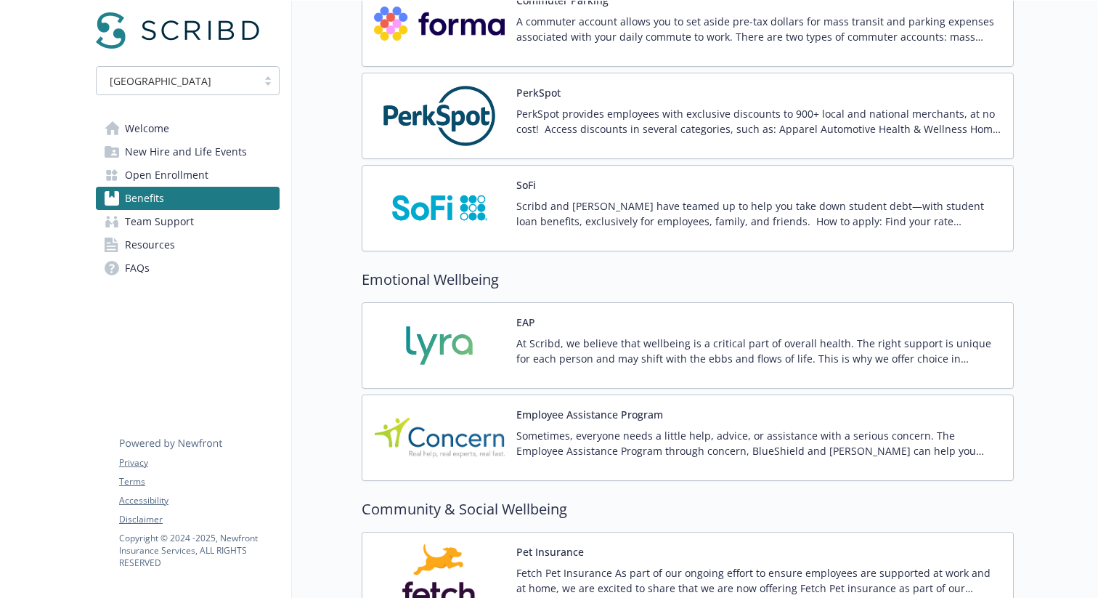
click at [153, 264] on link "FAQs" at bounding box center [188, 267] width 184 height 23
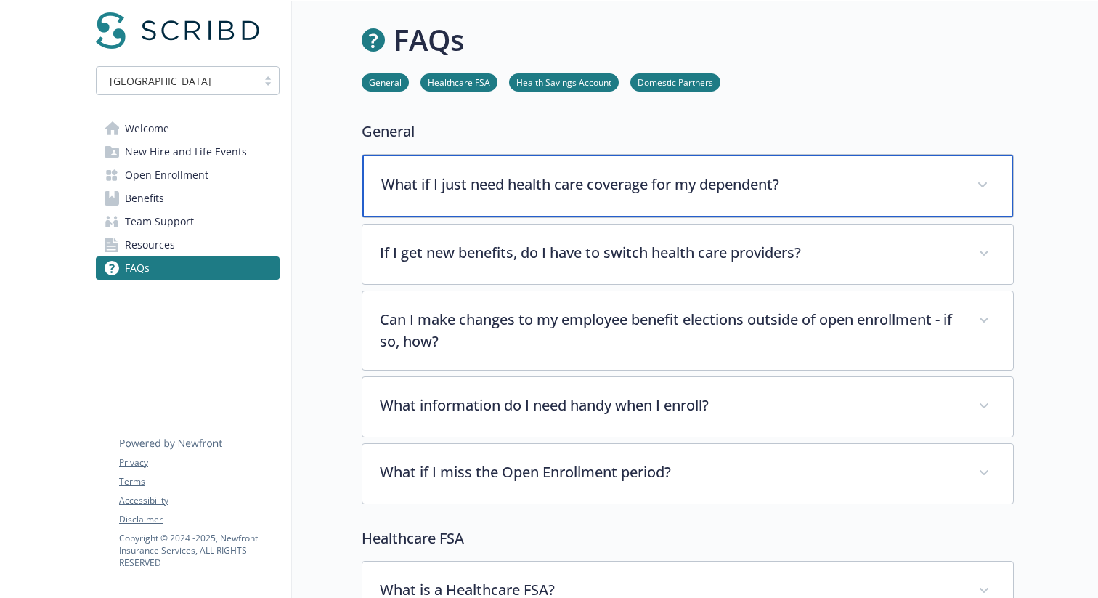
click at [454, 176] on p "What if I just need health care coverage for my dependent?" at bounding box center [670, 185] width 578 height 22
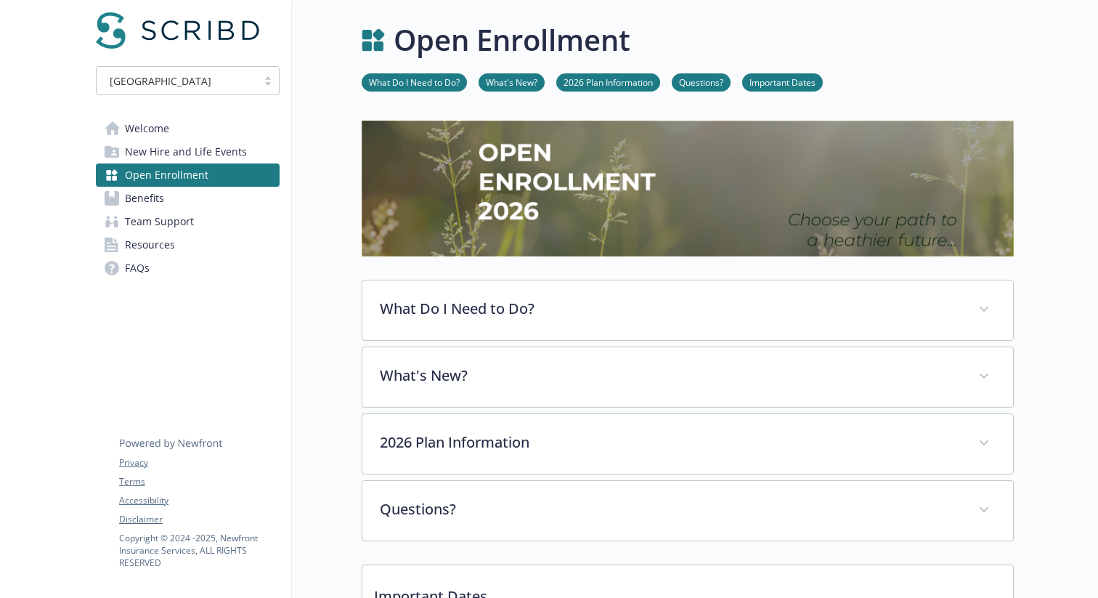
click at [165, 193] on link "Benefits" at bounding box center [188, 198] width 184 height 23
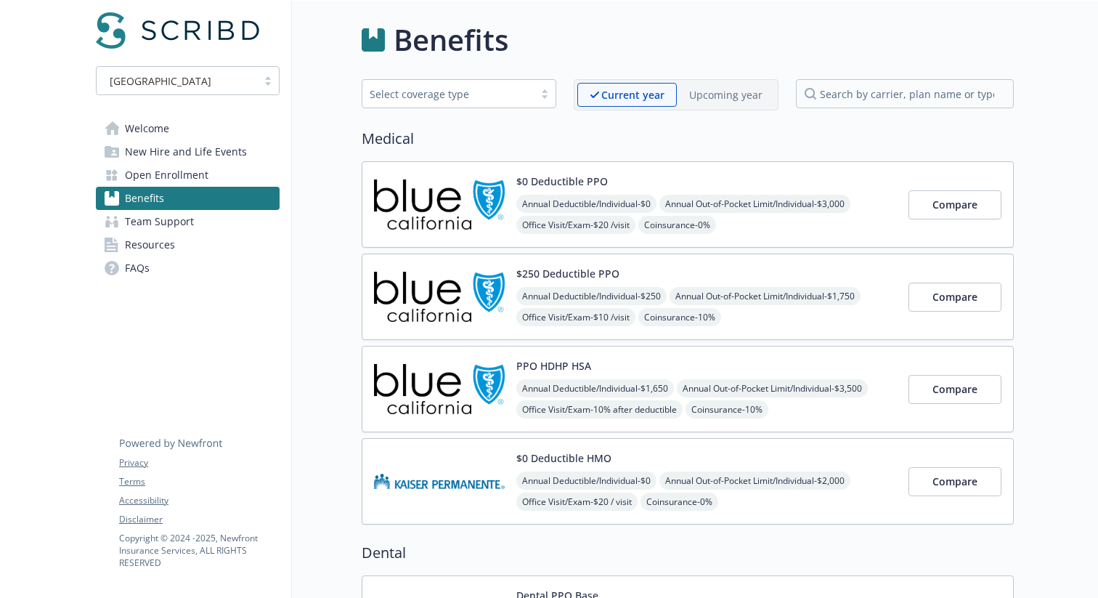
click at [715, 99] on p "Upcoming year" at bounding box center [725, 94] width 73 height 15
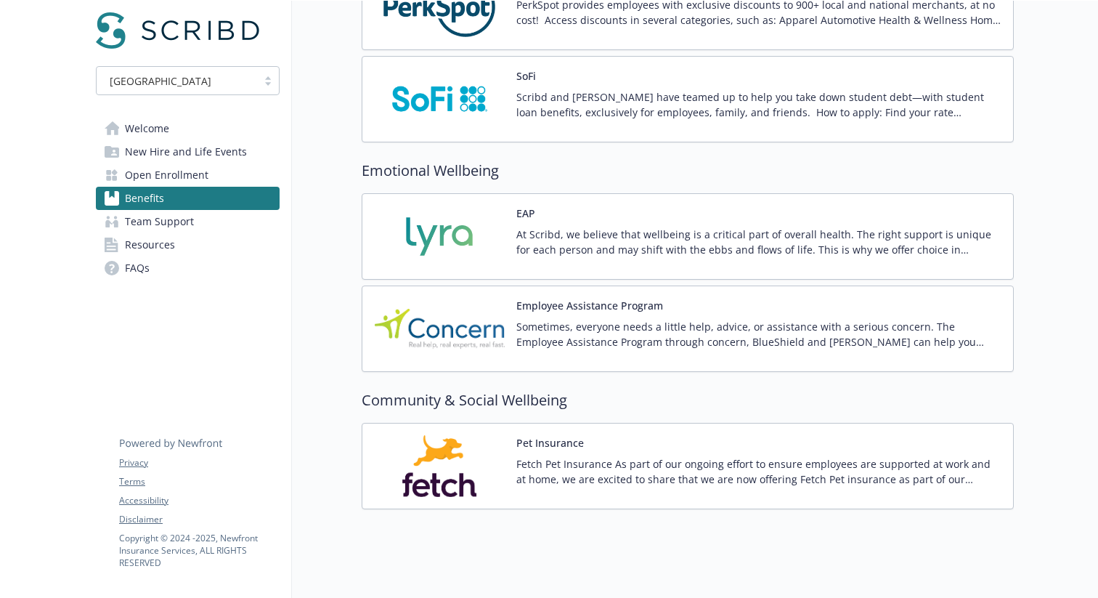
click at [563, 457] on p "Fetch Pet Insurance As part of our ongoing effort to ensure employees are suppo…" at bounding box center [758, 471] width 485 height 30
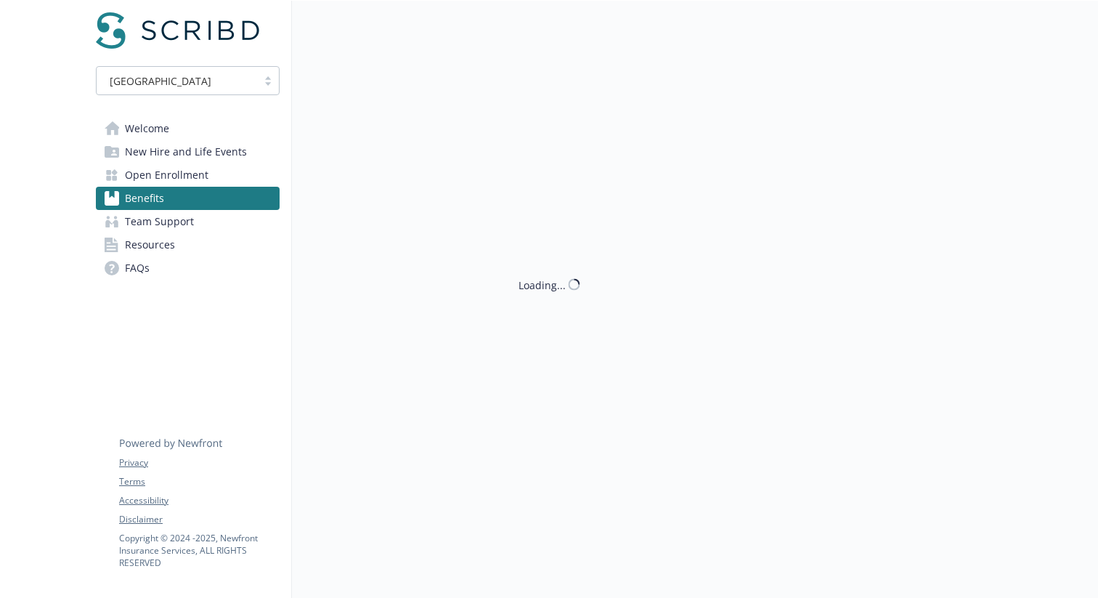
scroll to position [2496, 0]
